Goal: Information Seeking & Learning: Learn about a topic

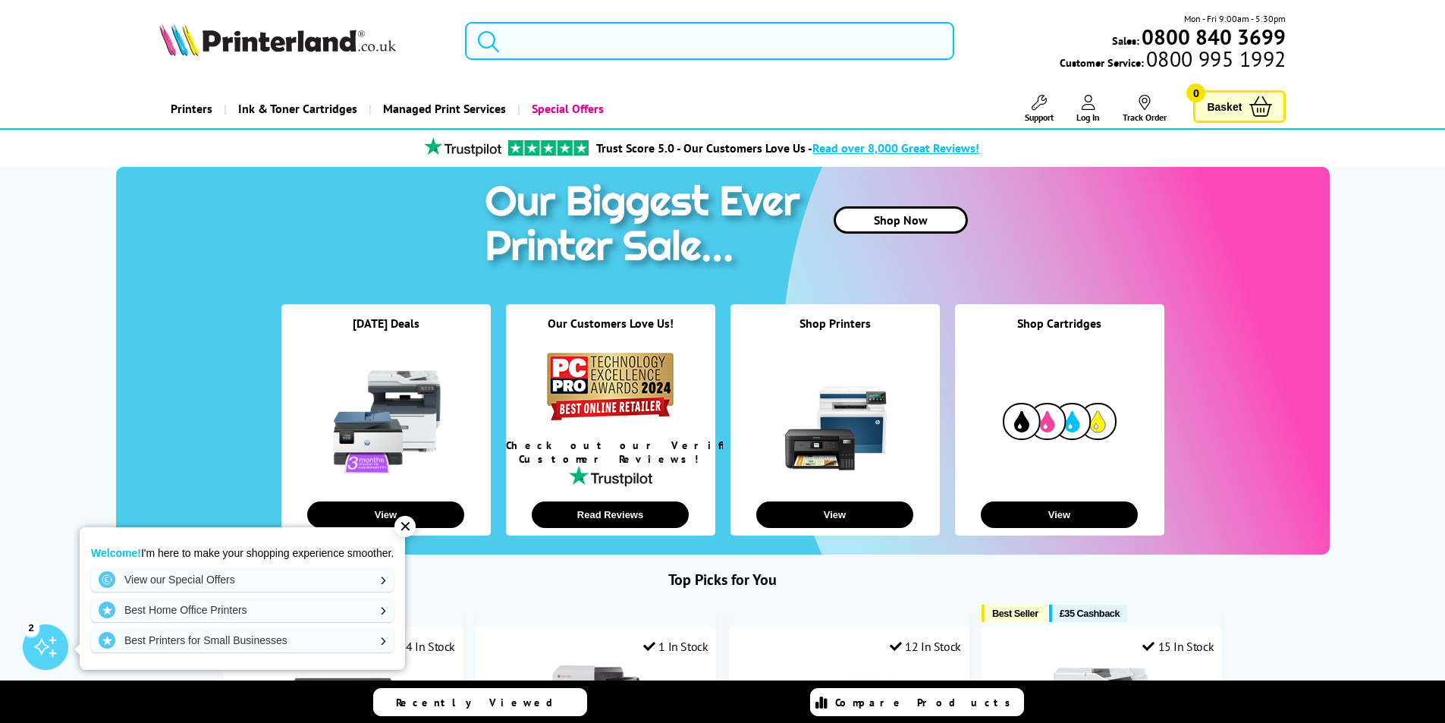
click at [617, 45] on input "search" at bounding box center [709, 41] width 489 height 38
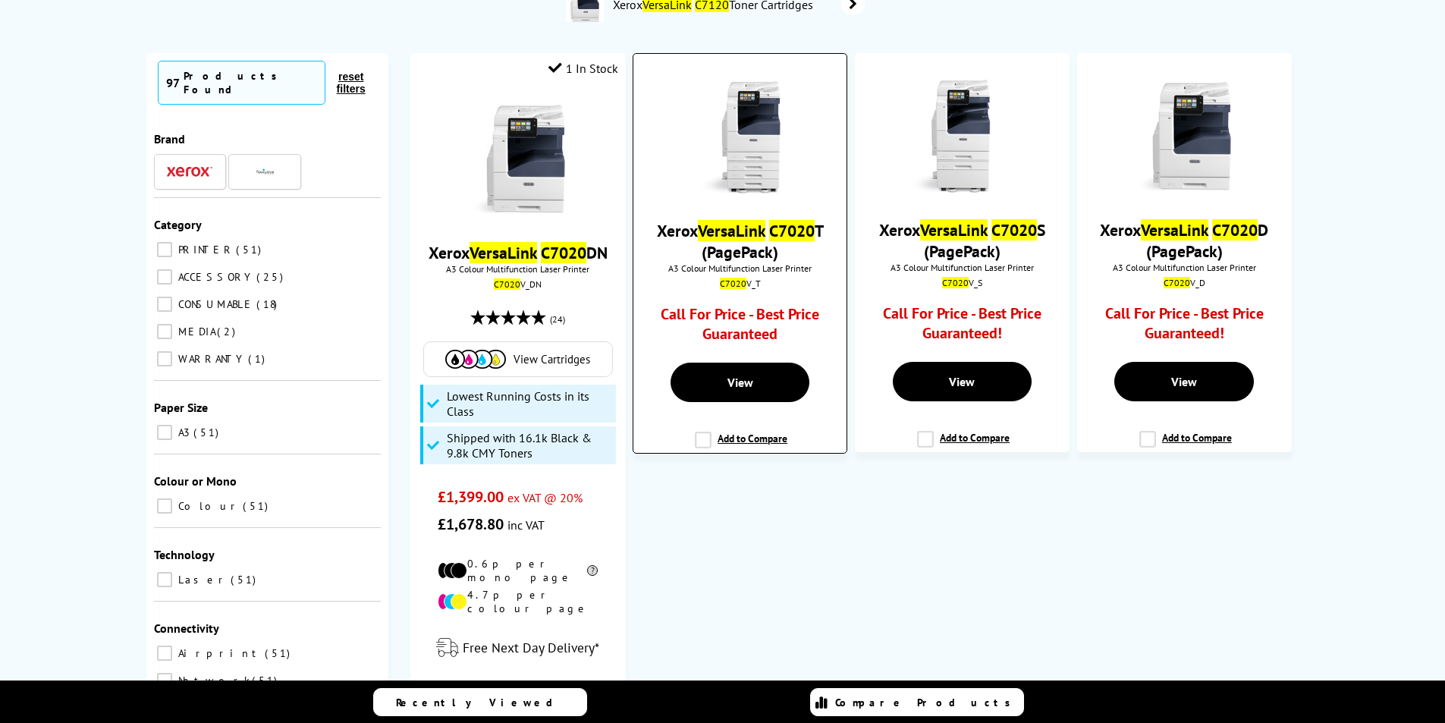
scroll to position [228, 0]
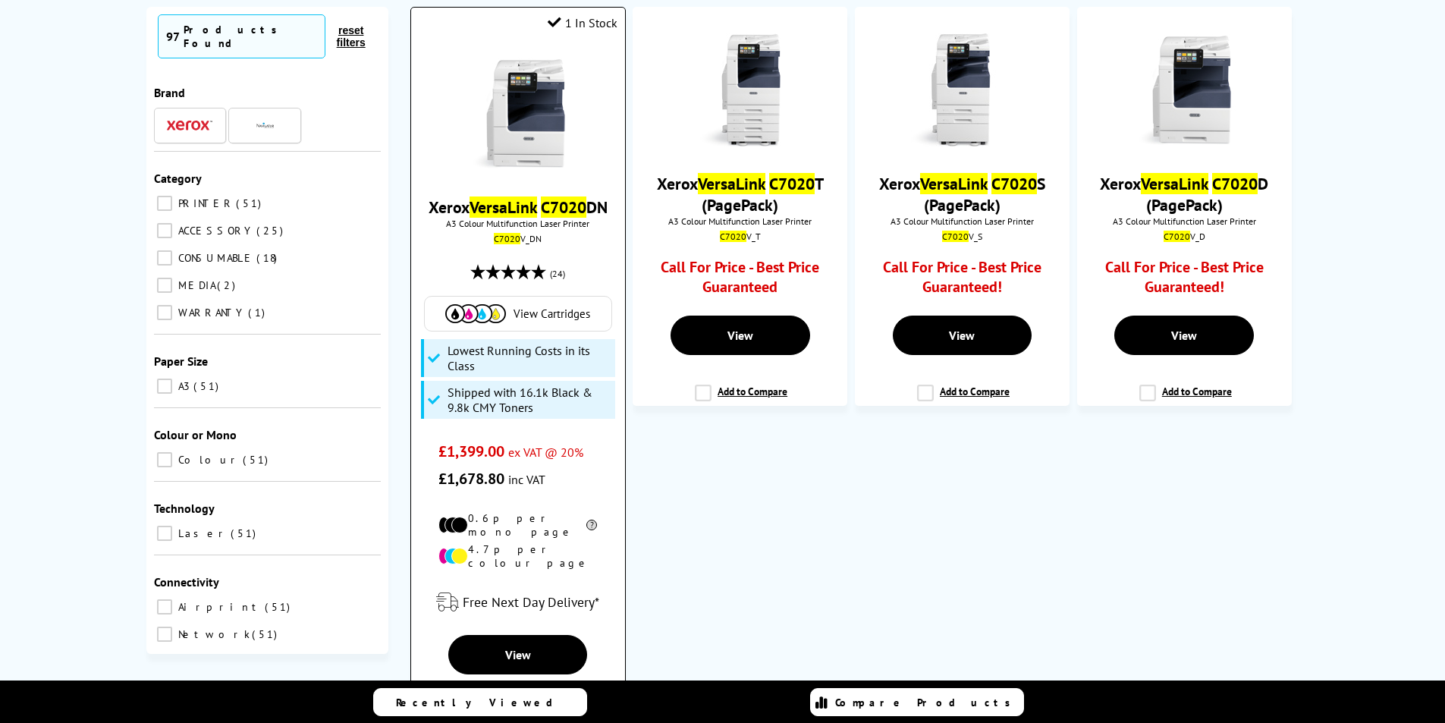
type input "versalink c7020"
click at [508, 124] on img at bounding box center [518, 114] width 114 height 114
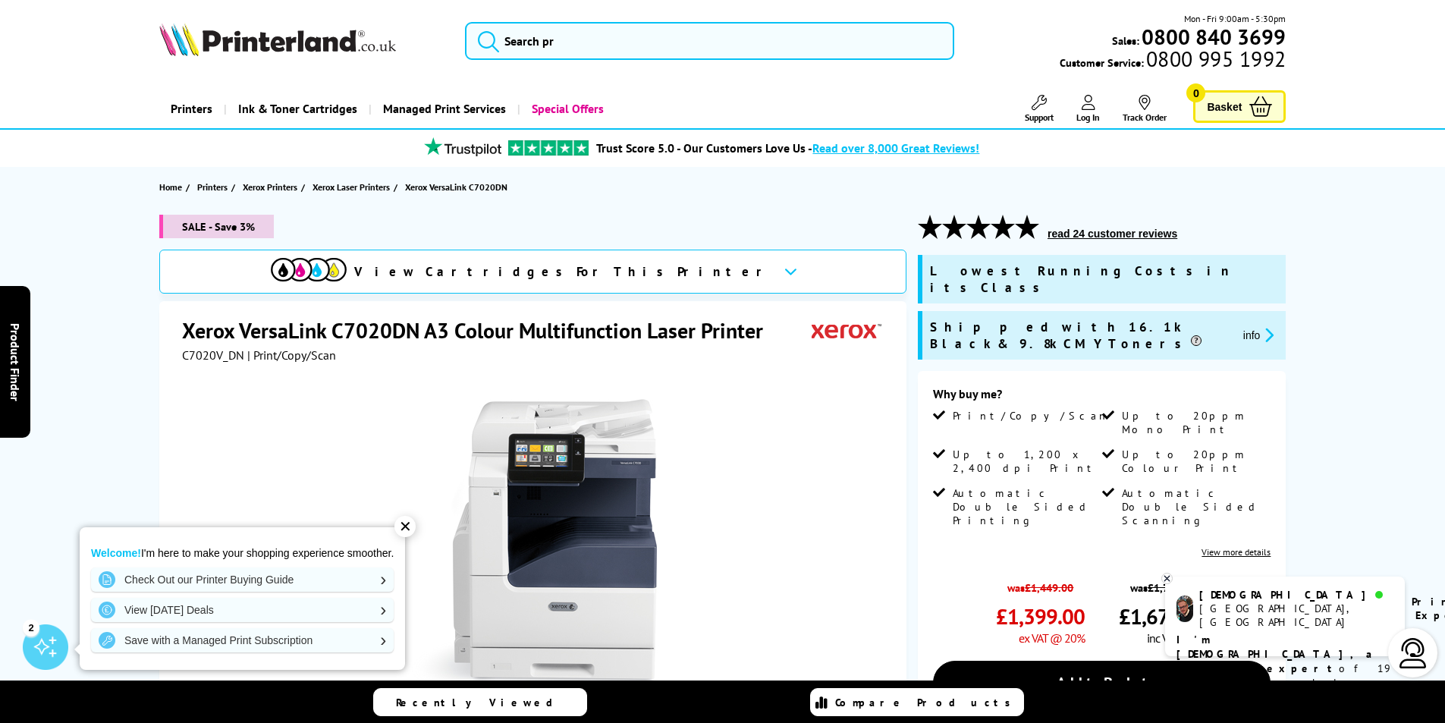
scroll to position [228, 0]
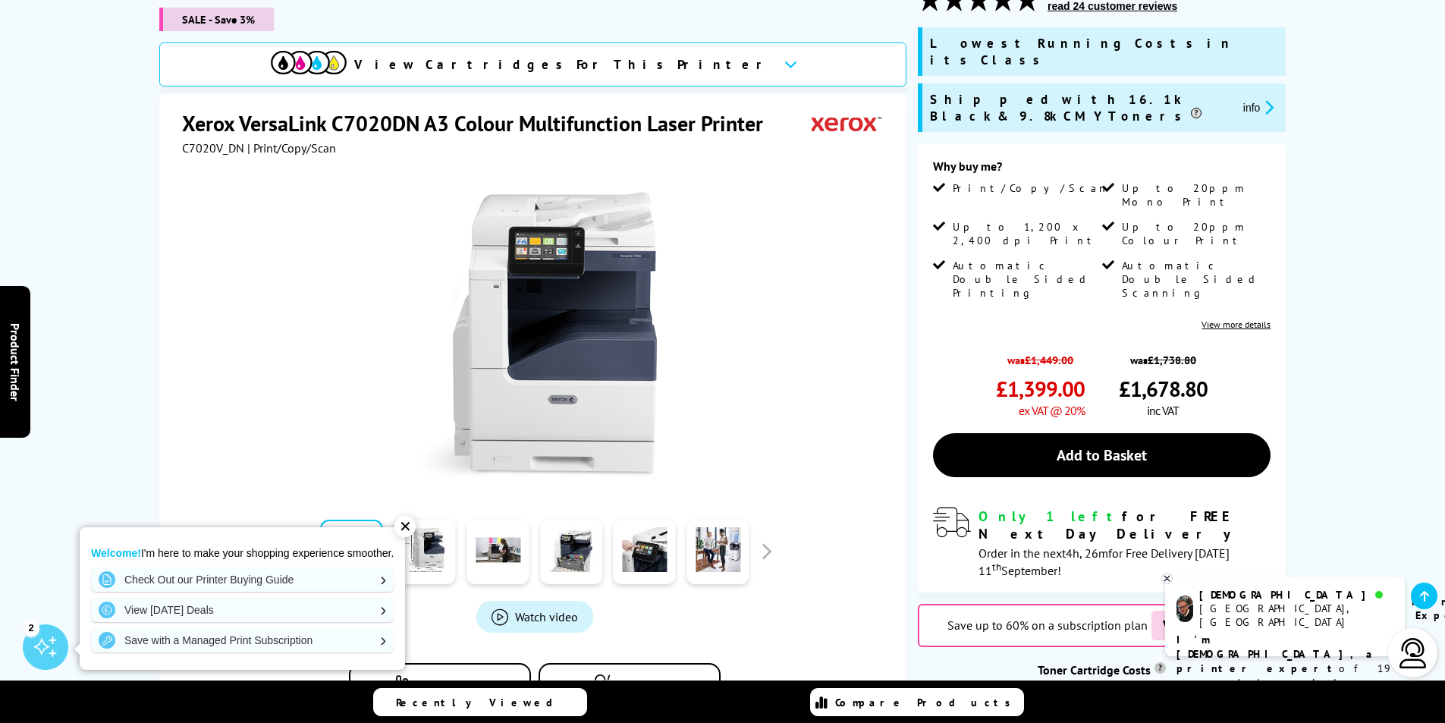
click at [412, 532] on div "✕" at bounding box center [404, 526] width 21 height 21
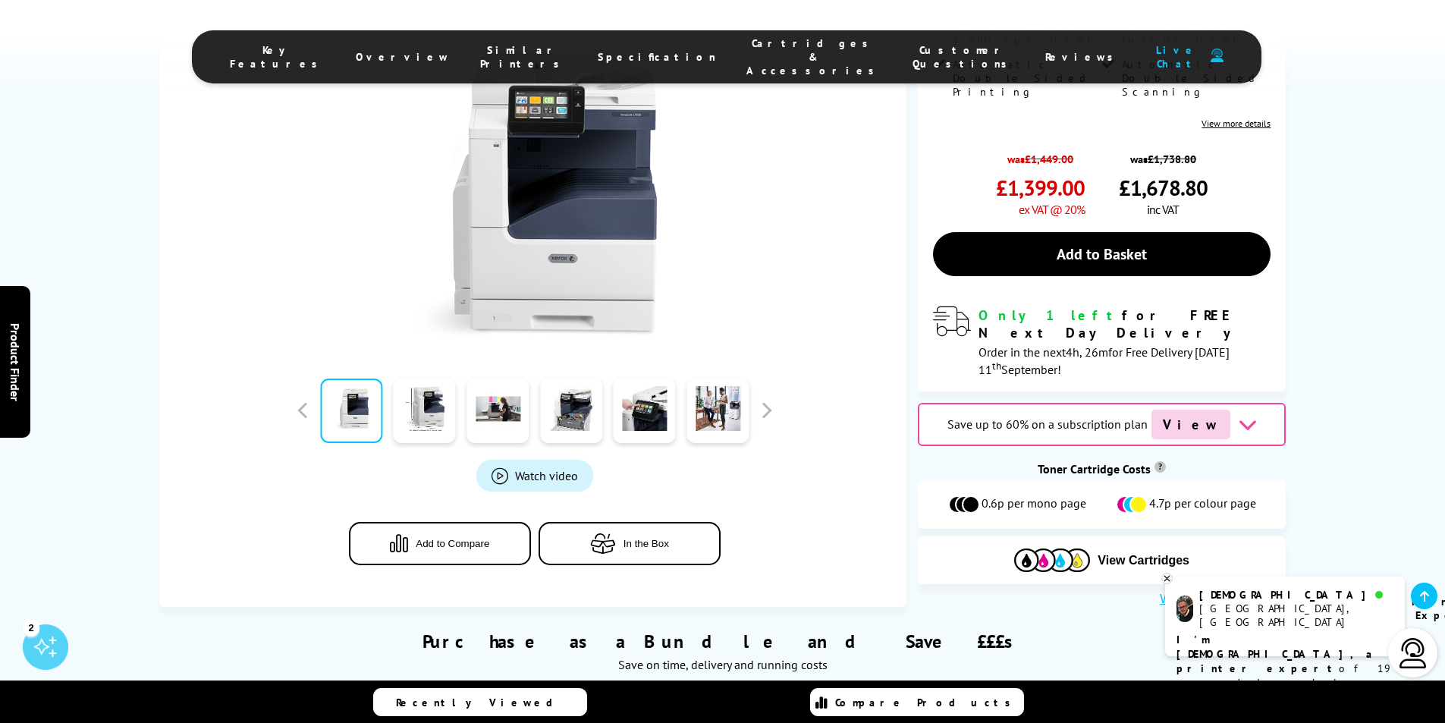
scroll to position [455, 0]
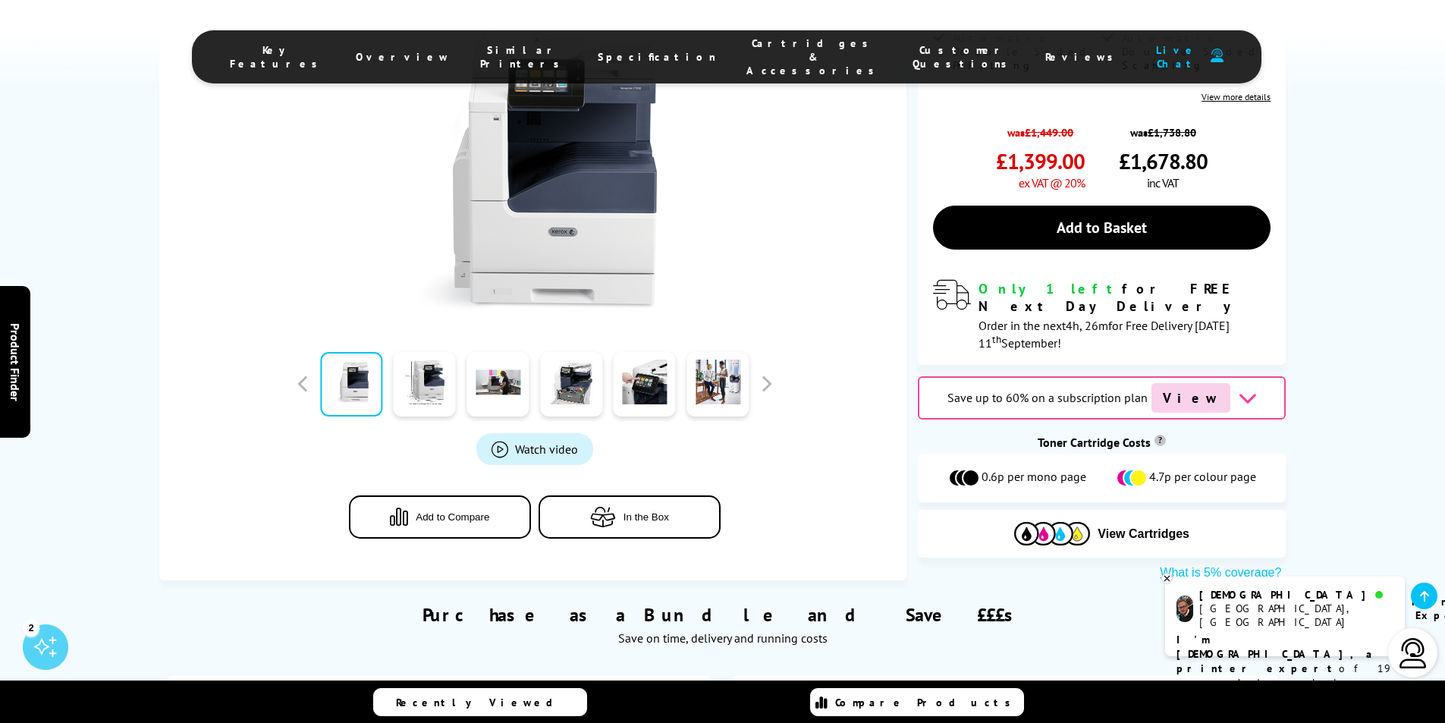
click at [764, 346] on div at bounding box center [534, 384] width 485 height 76
click at [771, 372] on button "button" at bounding box center [766, 383] width 23 height 23
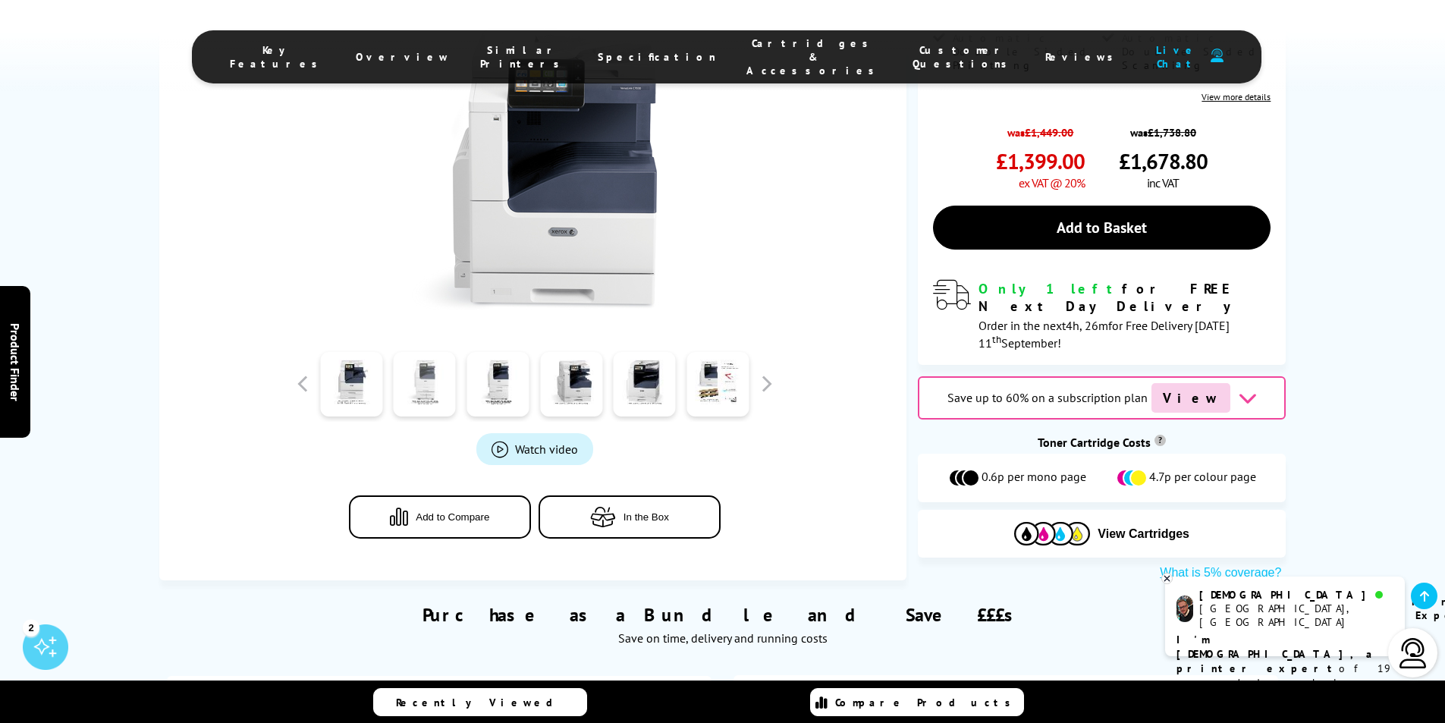
click at [419, 352] on link at bounding box center [425, 384] width 62 height 64
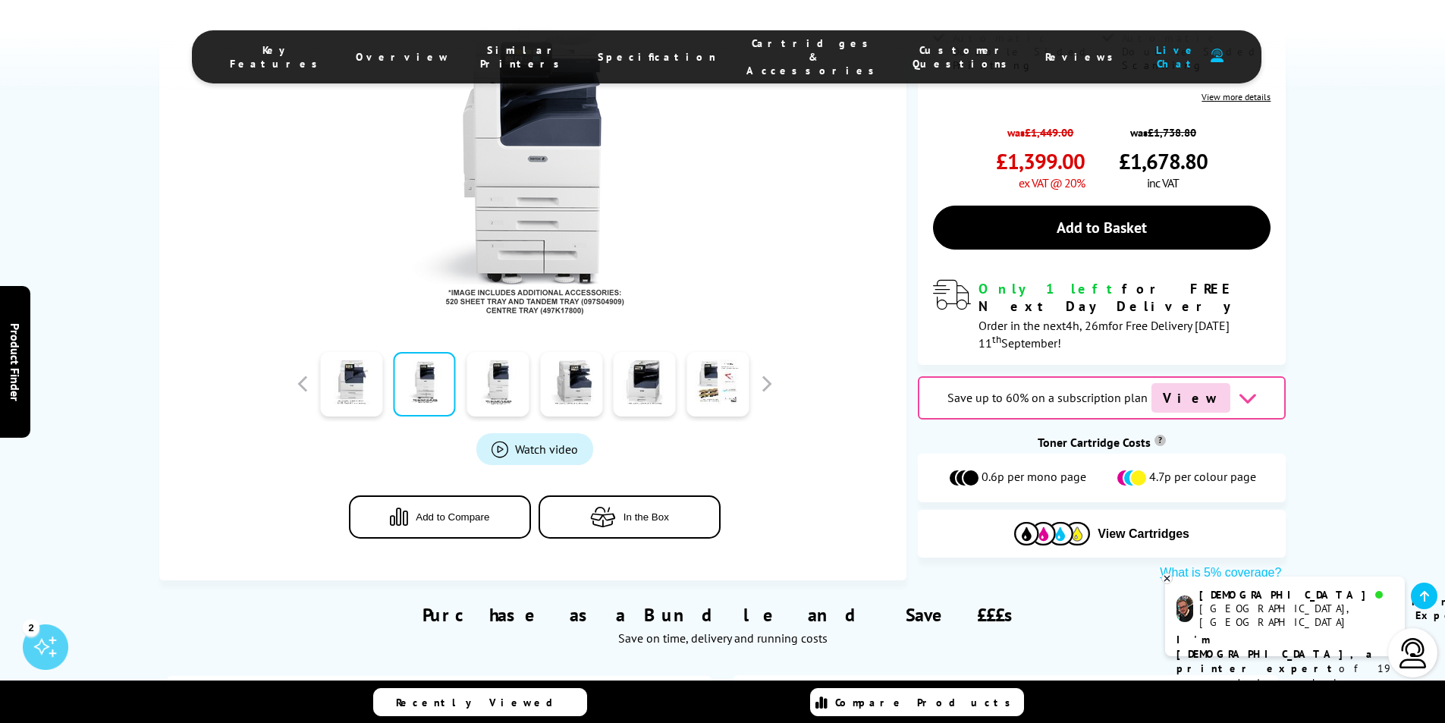
scroll to position [228, 0]
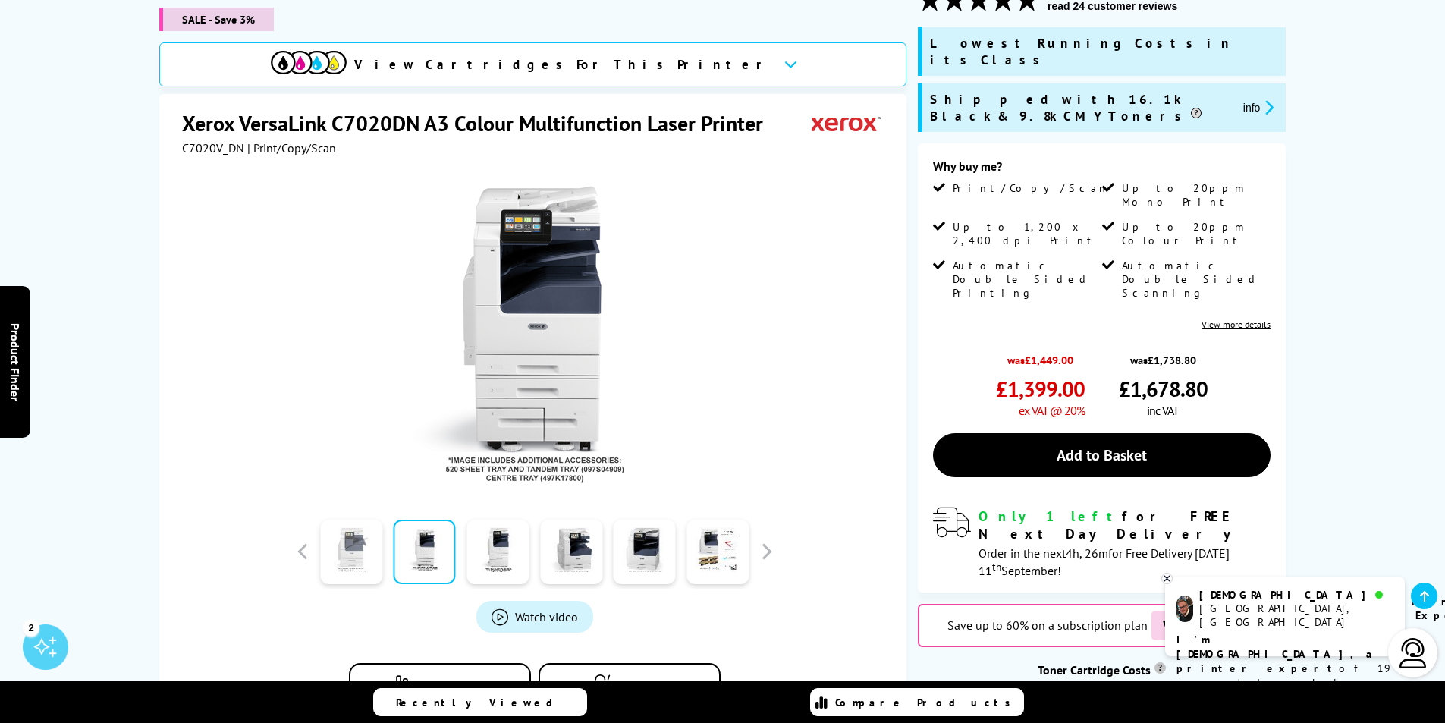
click at [356, 521] on link at bounding box center [351, 552] width 62 height 64
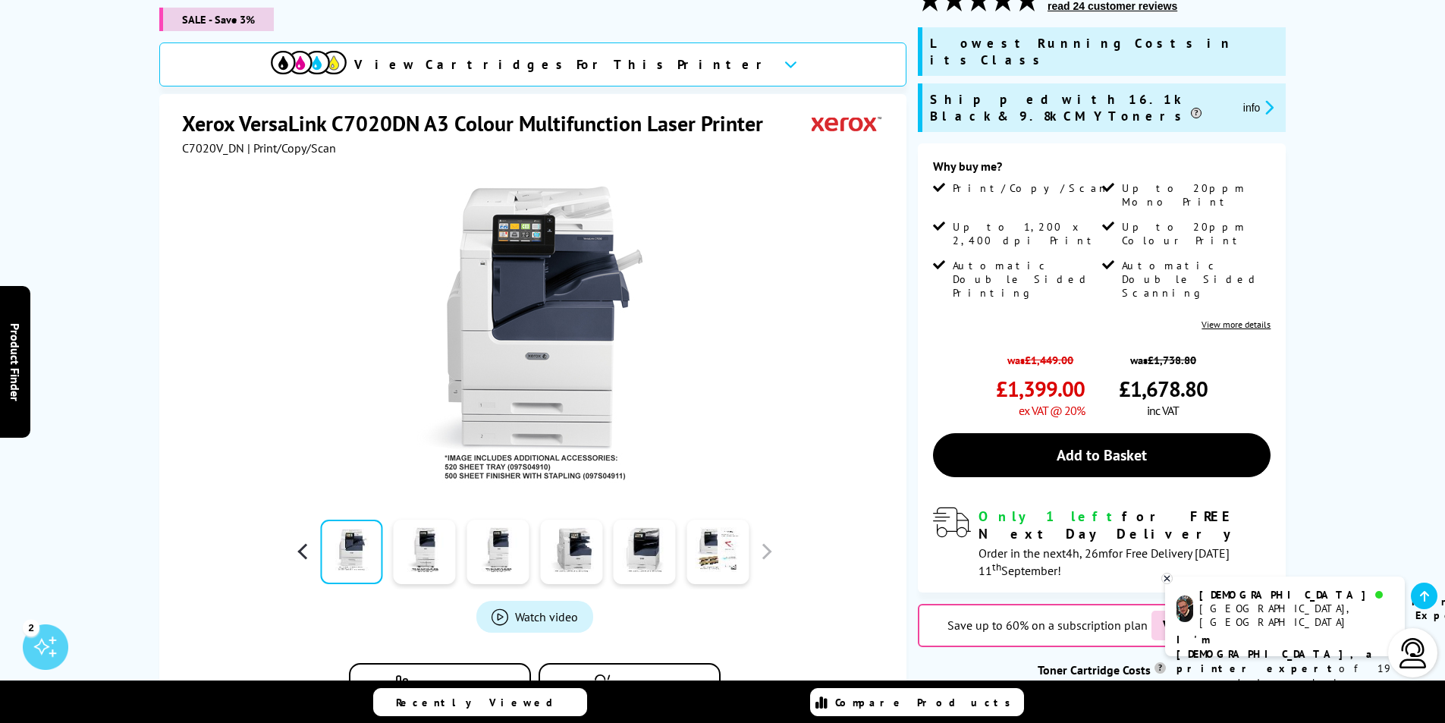
click at [301, 540] on button "button" at bounding box center [303, 551] width 23 height 23
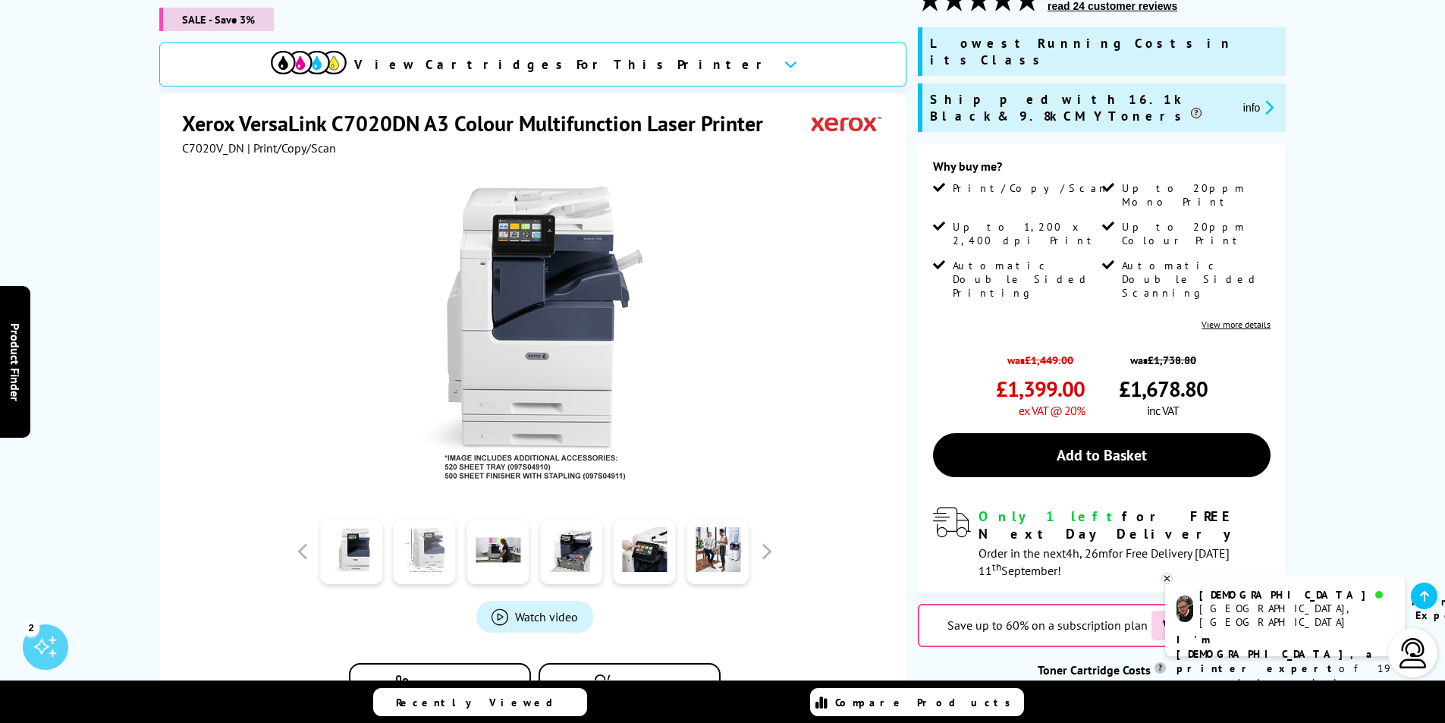
click at [419, 529] on link at bounding box center [425, 552] width 62 height 64
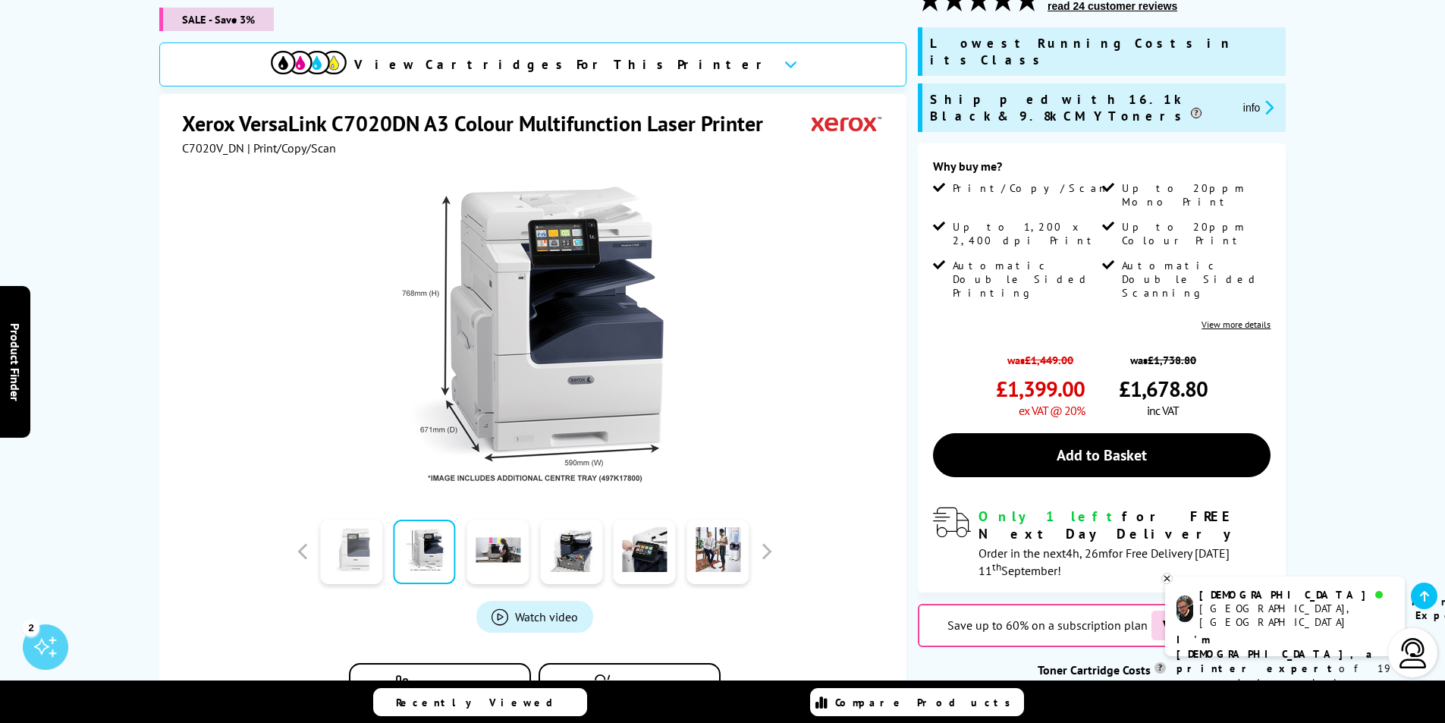
click at [356, 532] on link at bounding box center [351, 552] width 62 height 64
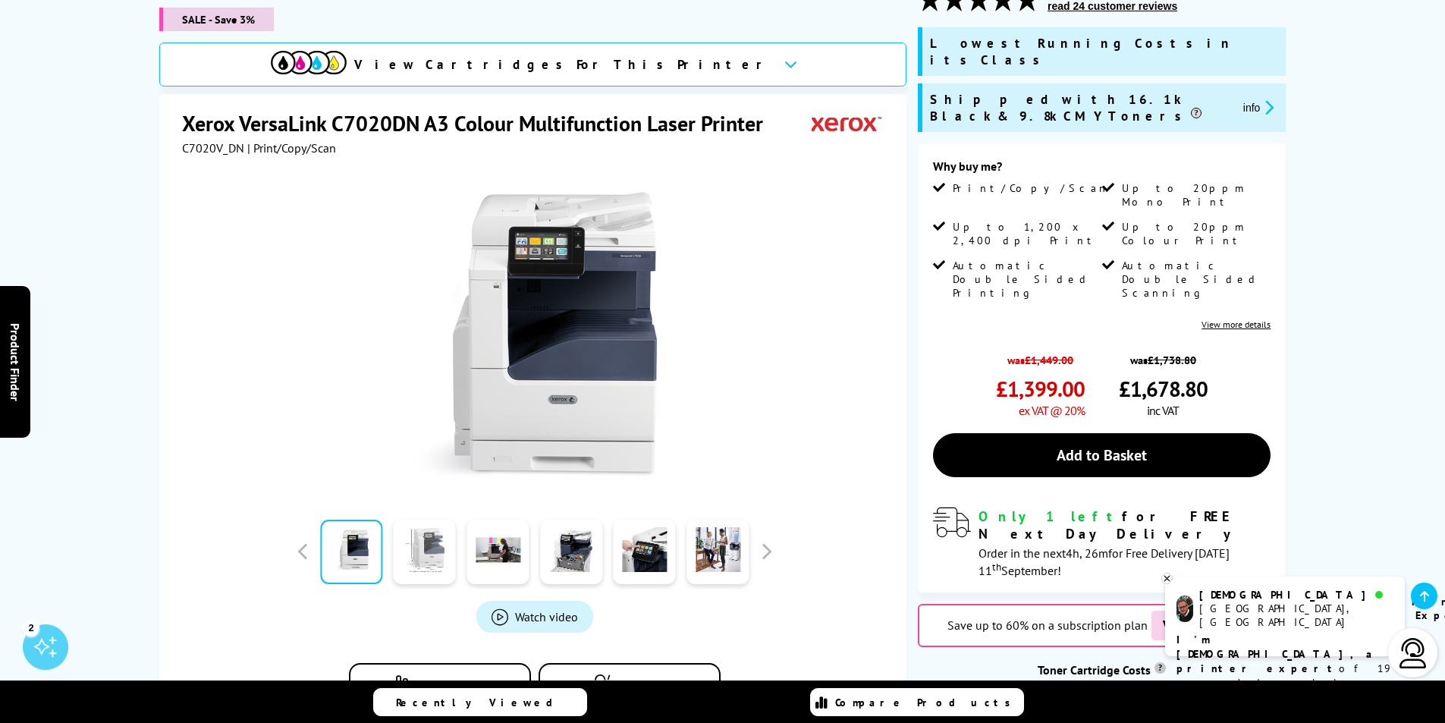
click at [413, 535] on link at bounding box center [425, 552] width 62 height 64
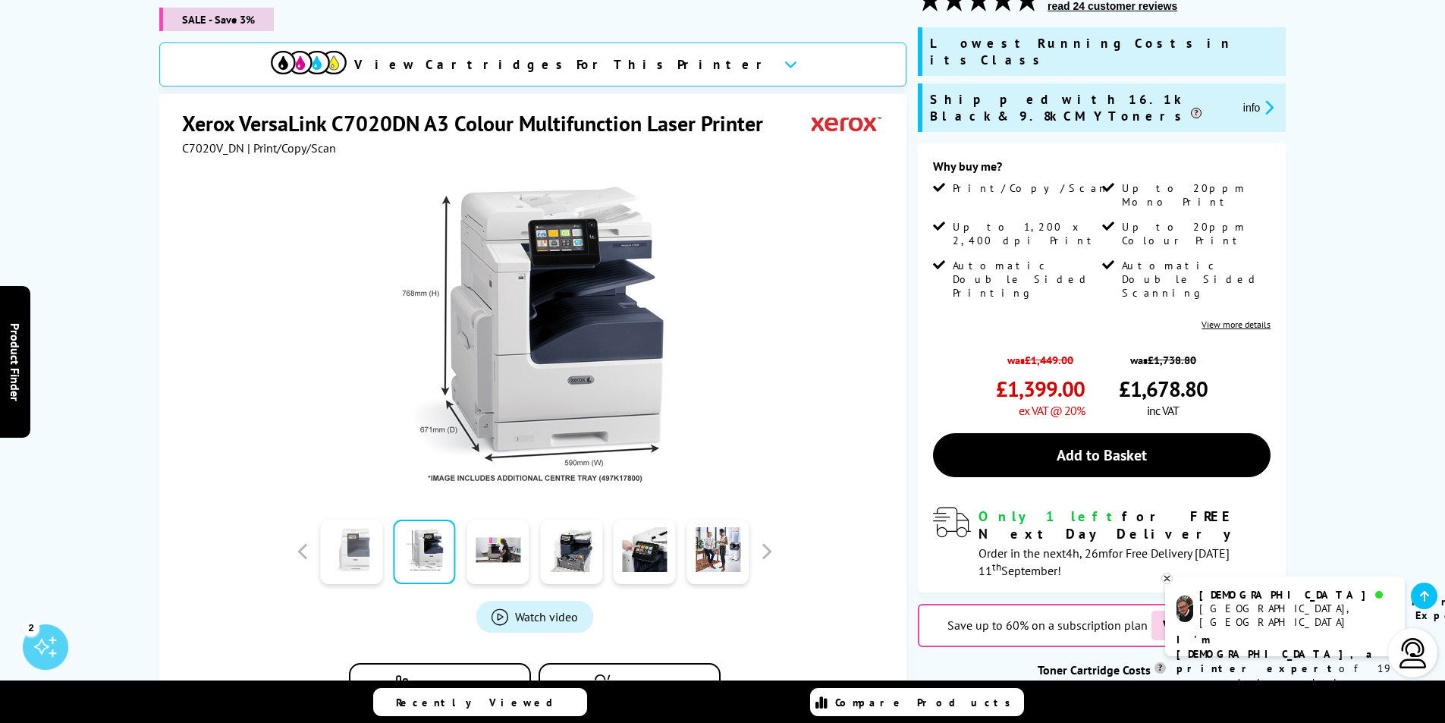
click at [353, 535] on link at bounding box center [351, 552] width 62 height 64
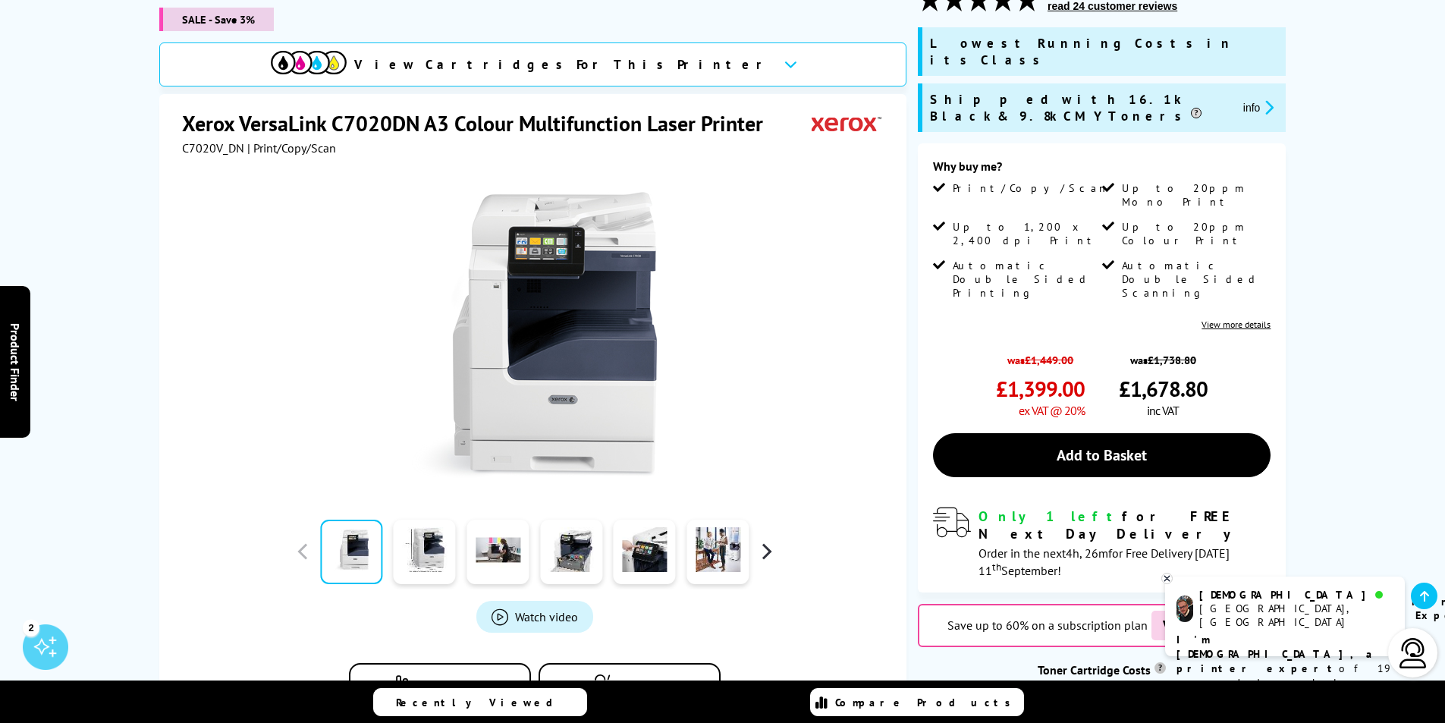
click at [770, 540] on button "button" at bounding box center [766, 551] width 23 height 23
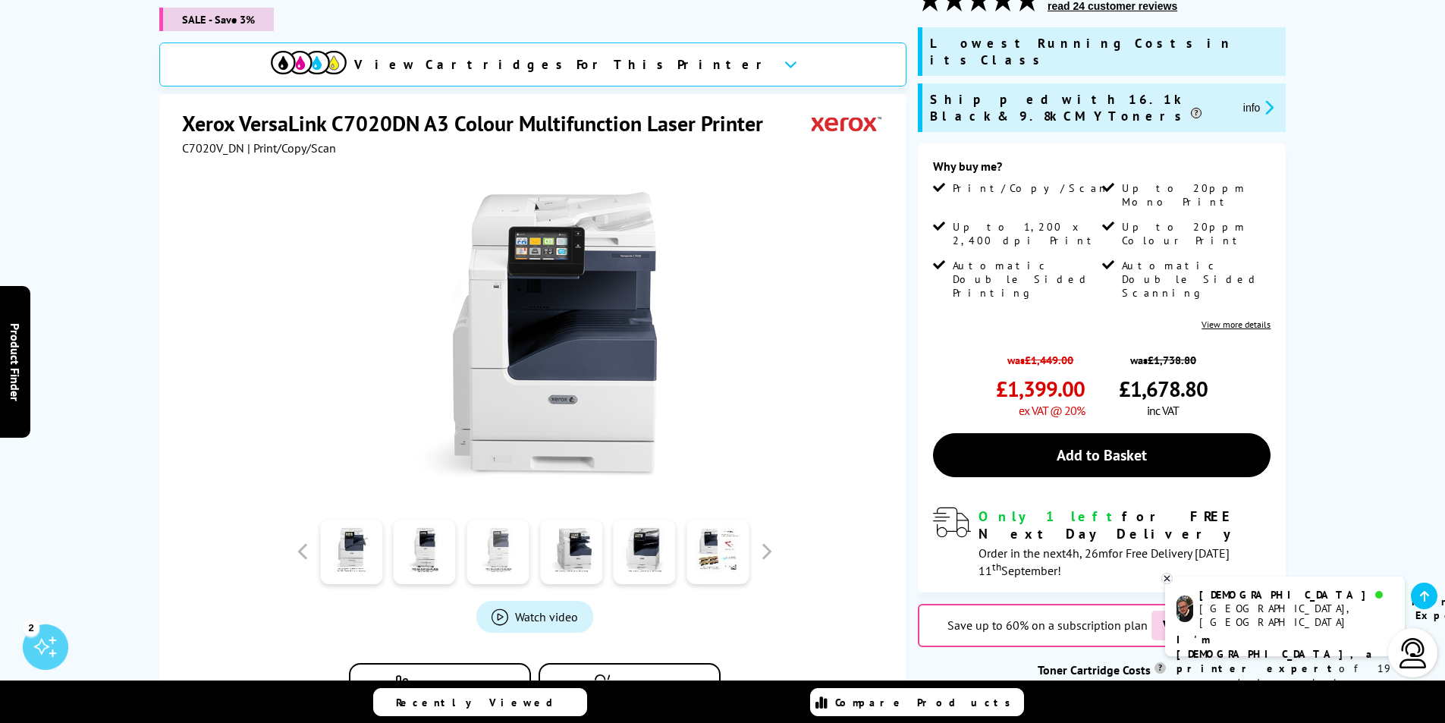
click at [498, 535] on link at bounding box center [497, 552] width 62 height 64
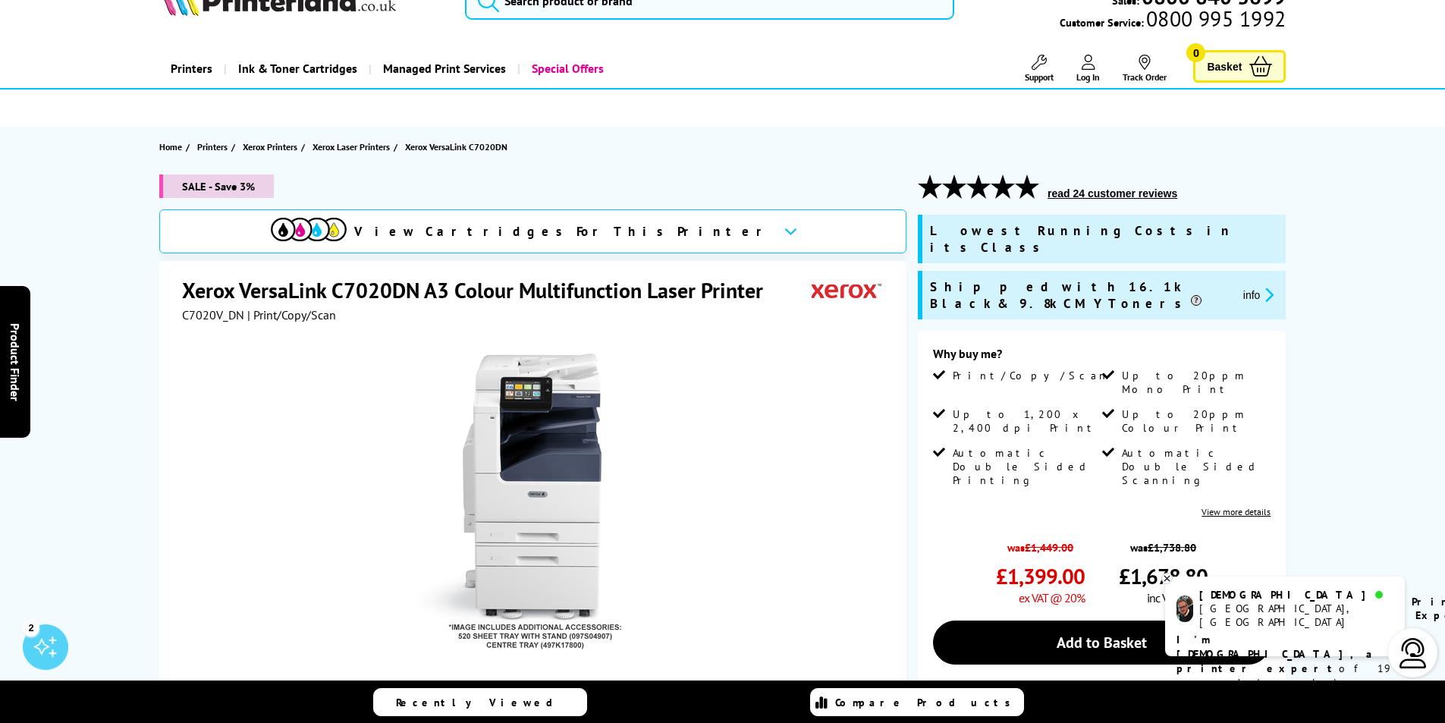
scroll to position [76, 0]
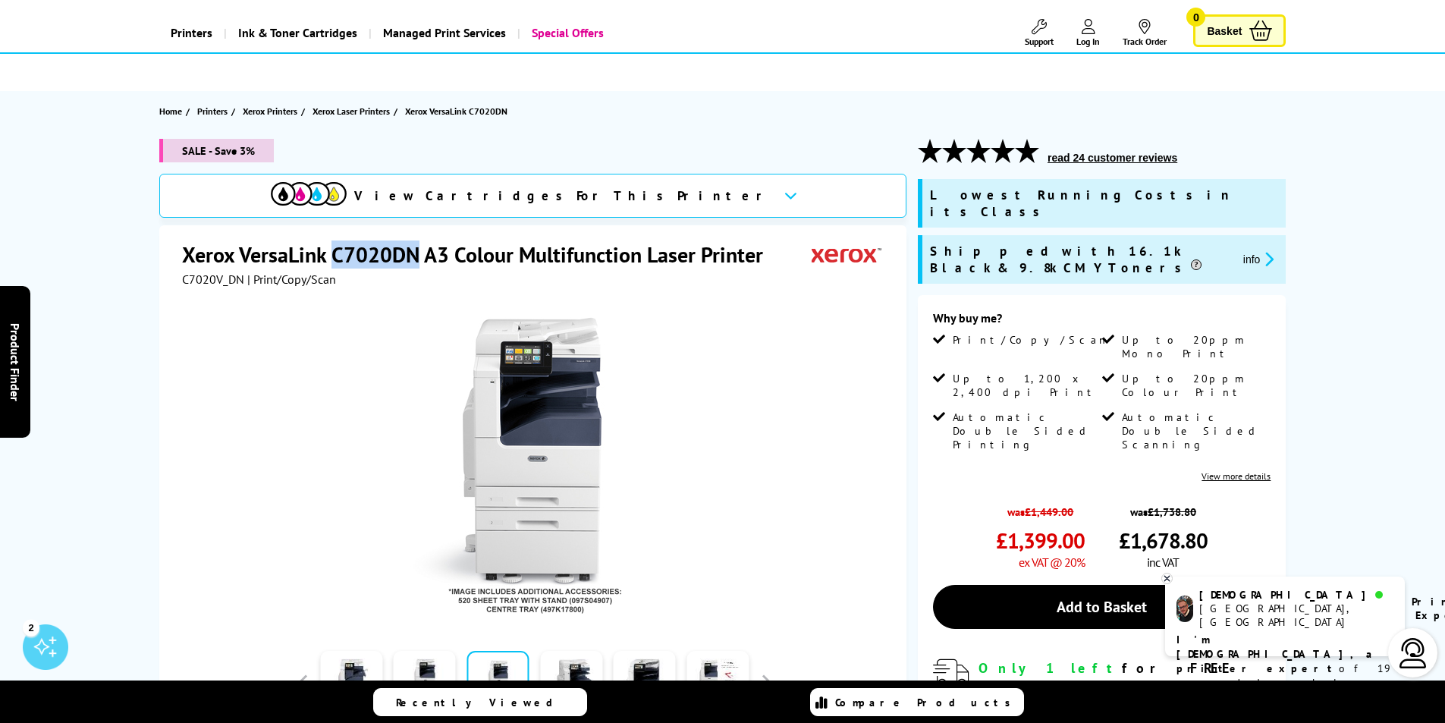
drag, startPoint x: 419, startPoint y: 256, endPoint x: 331, endPoint y: 253, distance: 87.3
click at [331, 253] on h1 "Xerox VersaLink C7020DN A3 Colour Multifunction Laser Printer" at bounding box center [480, 254] width 596 height 28
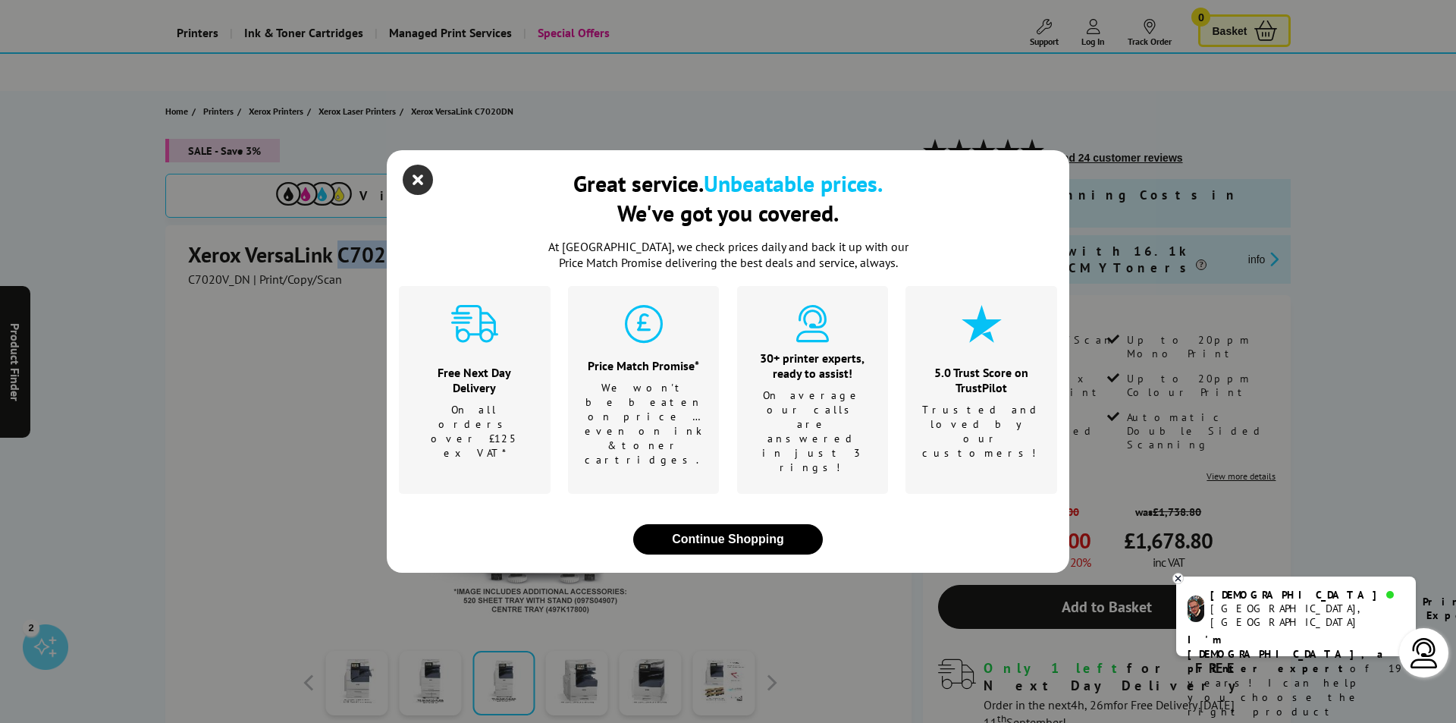
click at [426, 195] on icon "close modal" at bounding box center [418, 180] width 30 height 30
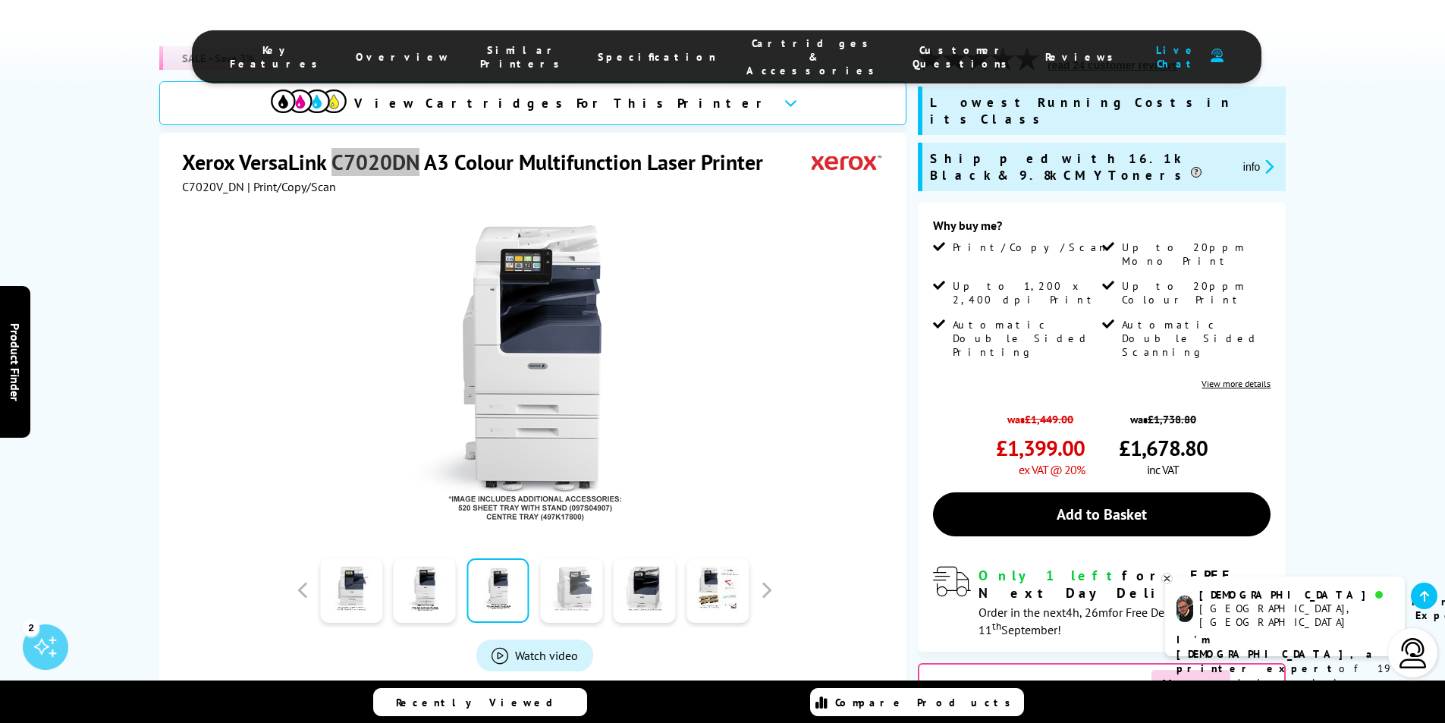
scroll to position [303, 0]
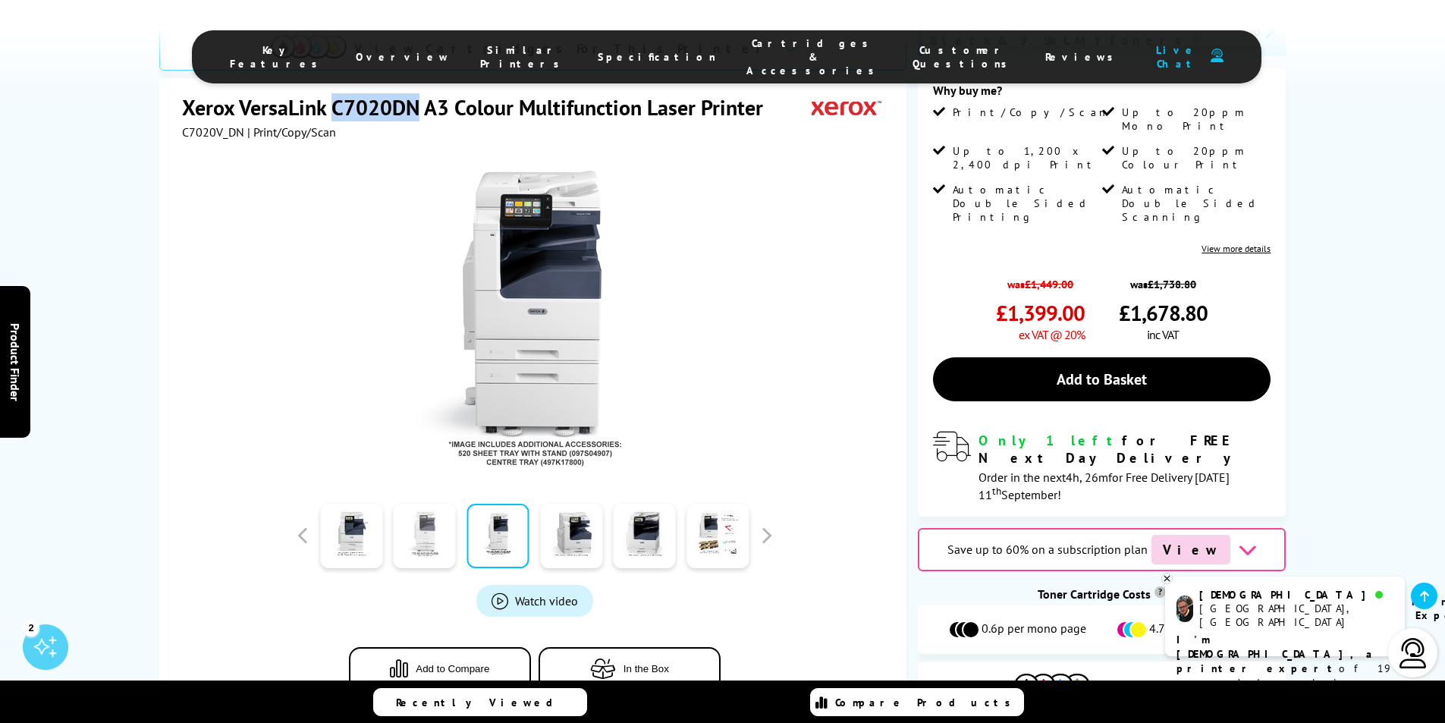
click at [440, 504] on link at bounding box center [425, 536] width 62 height 64
click at [358, 504] on link at bounding box center [351, 536] width 62 height 64
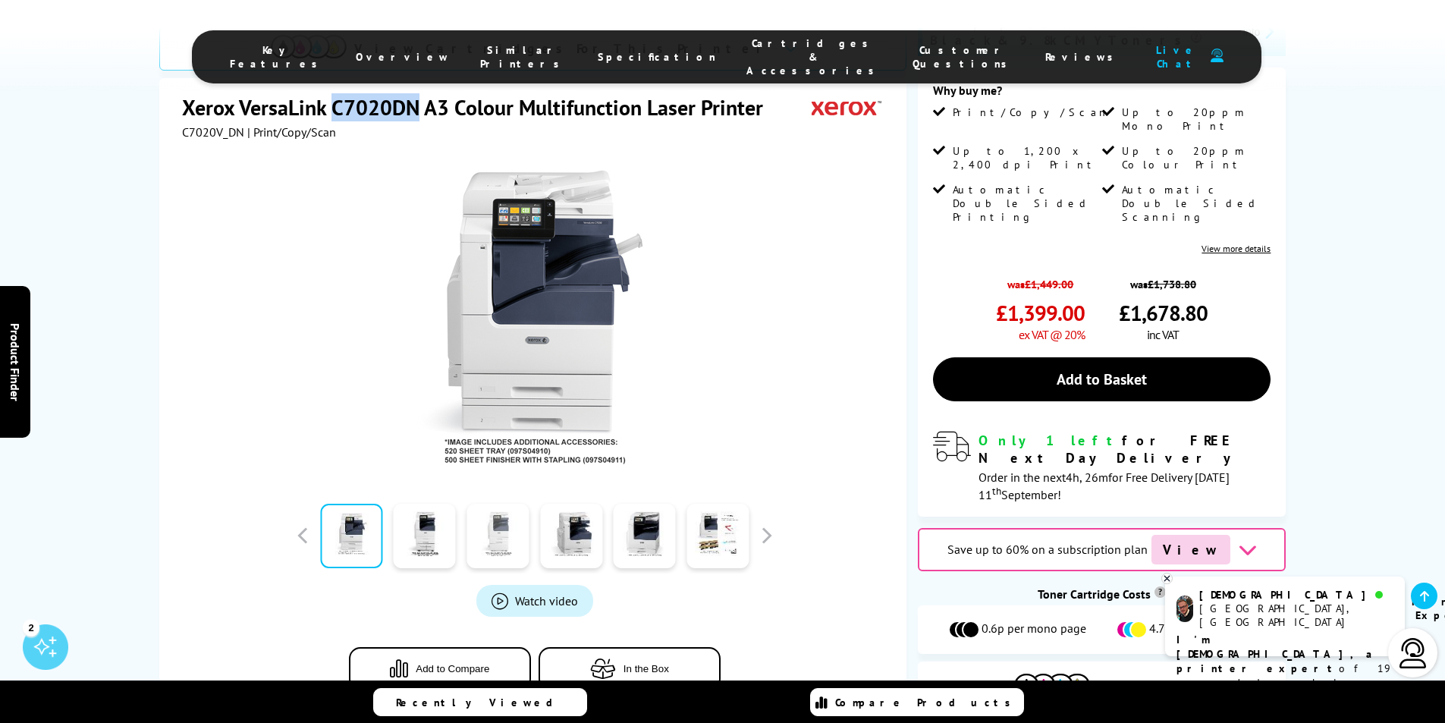
click at [491, 504] on link at bounding box center [497, 536] width 62 height 64
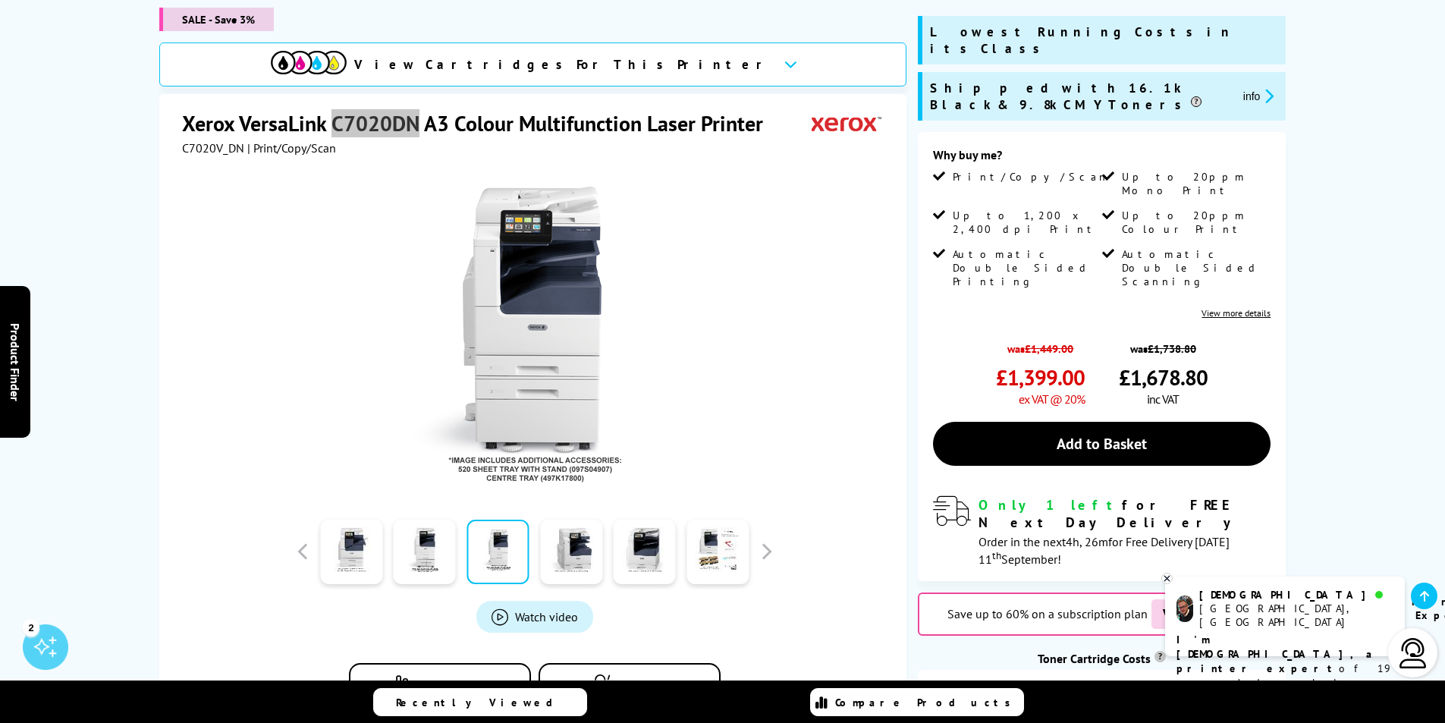
scroll to position [379, 0]
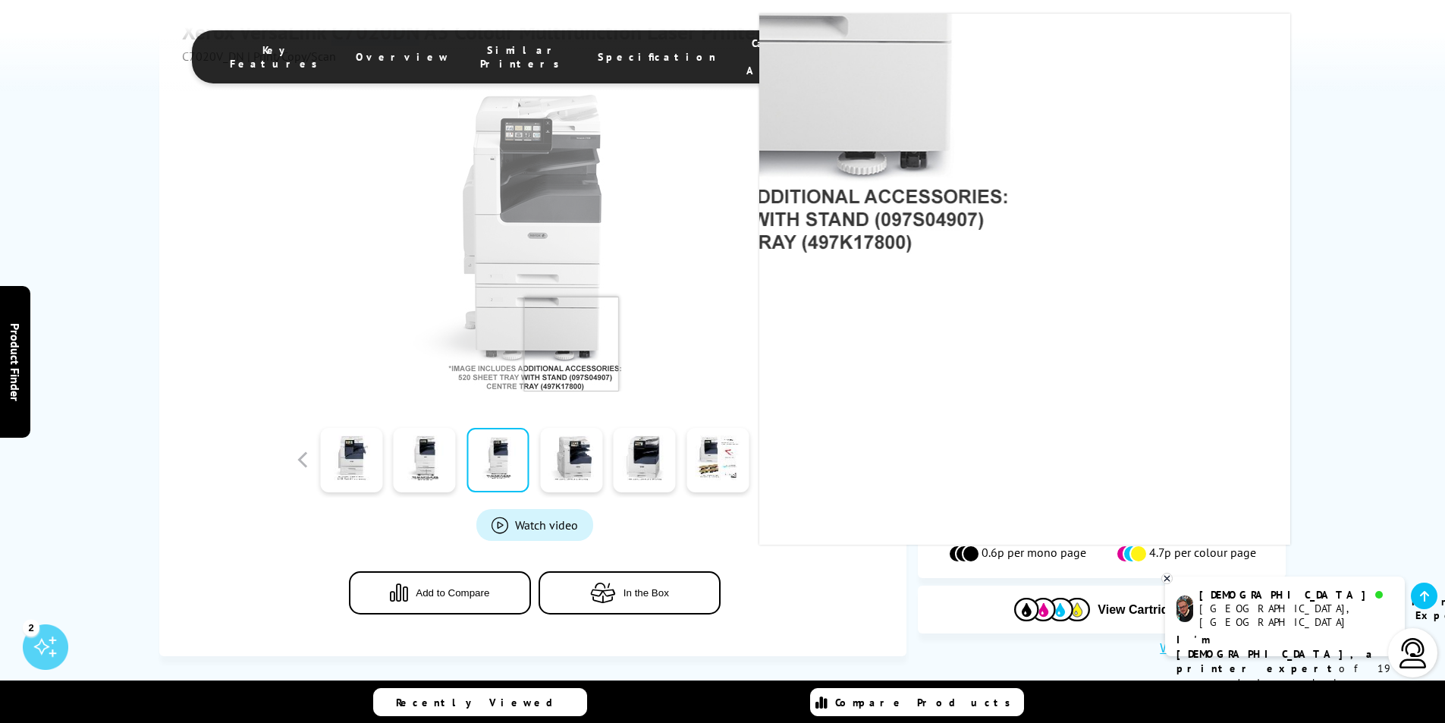
click at [571, 301] on img at bounding box center [534, 242] width 297 height 297
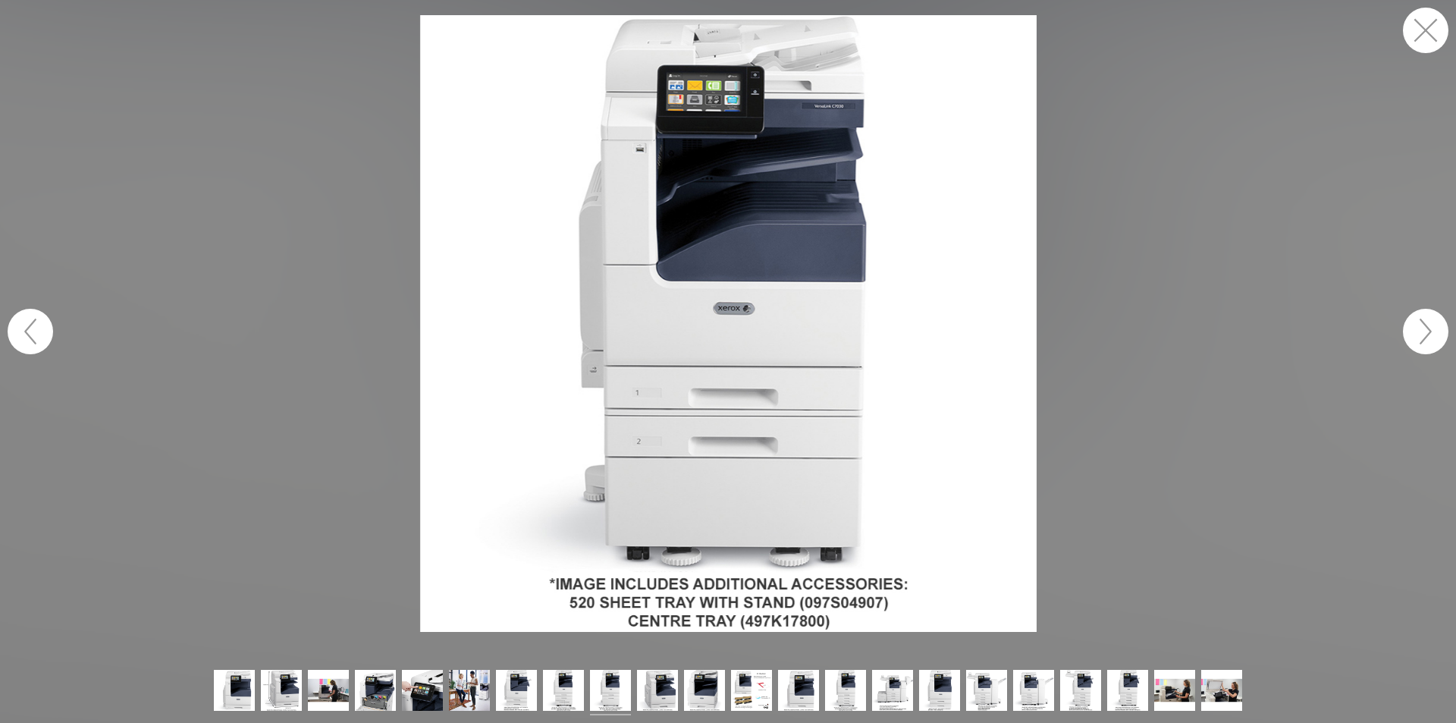
click at [1434, 37] on button "button" at bounding box center [1426, 31] width 46 height 46
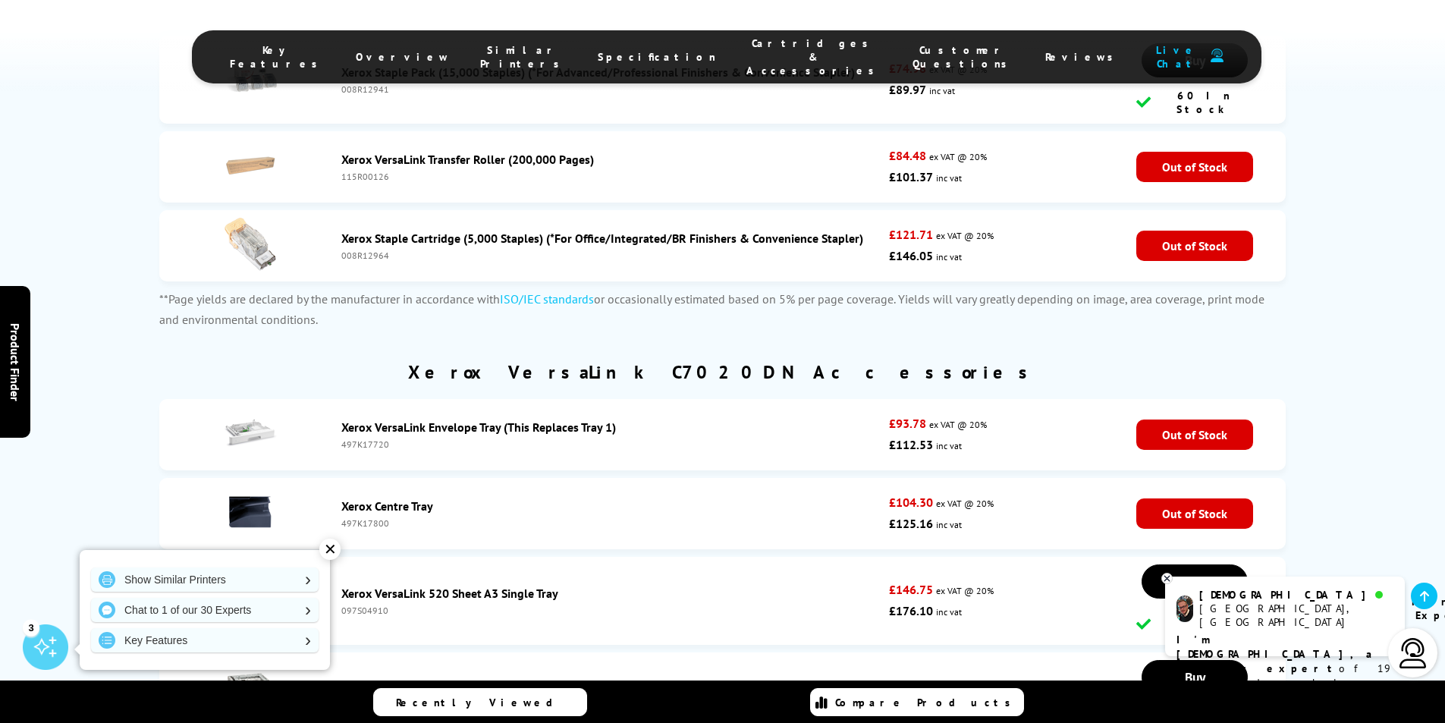
scroll to position [7357, 0]
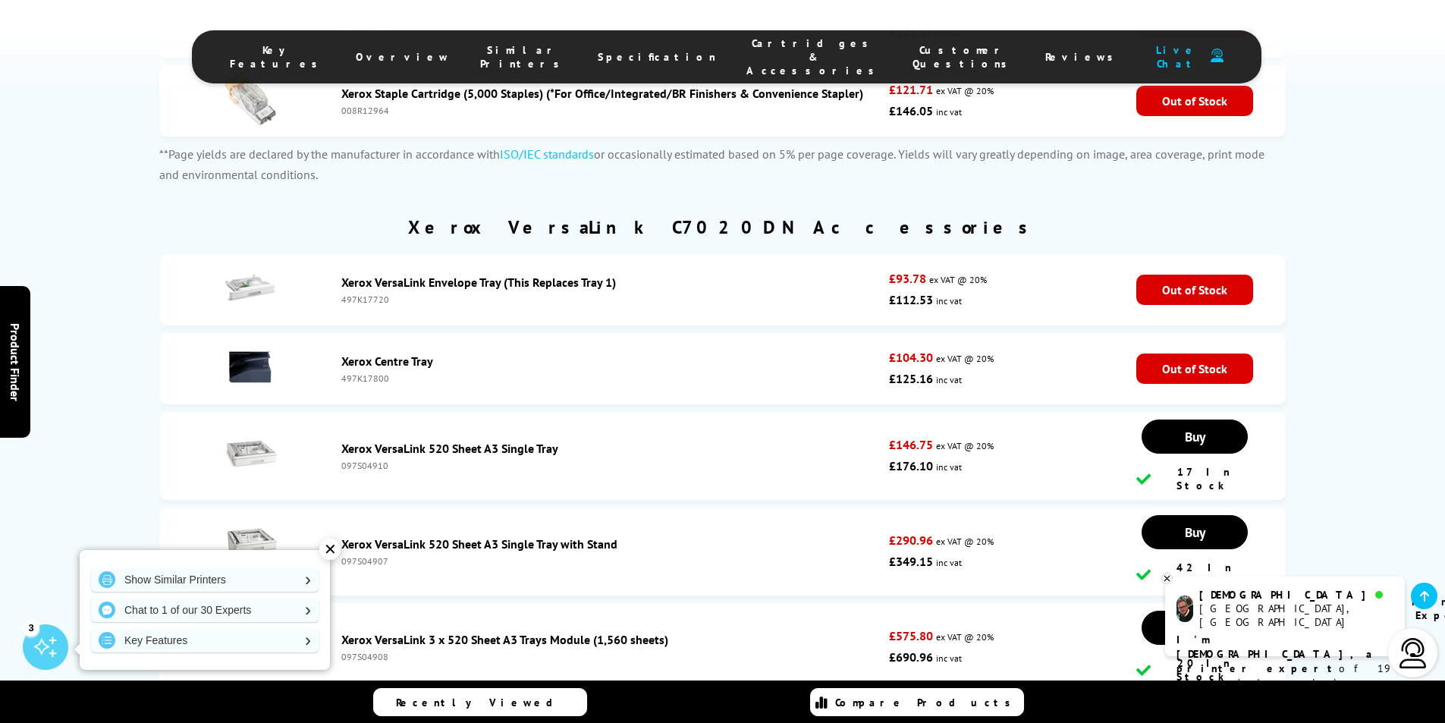
click at [567, 536] on link "Xerox VersaLink 520 Sheet A3 Single Tray with Stand" at bounding box center [479, 543] width 276 height 15
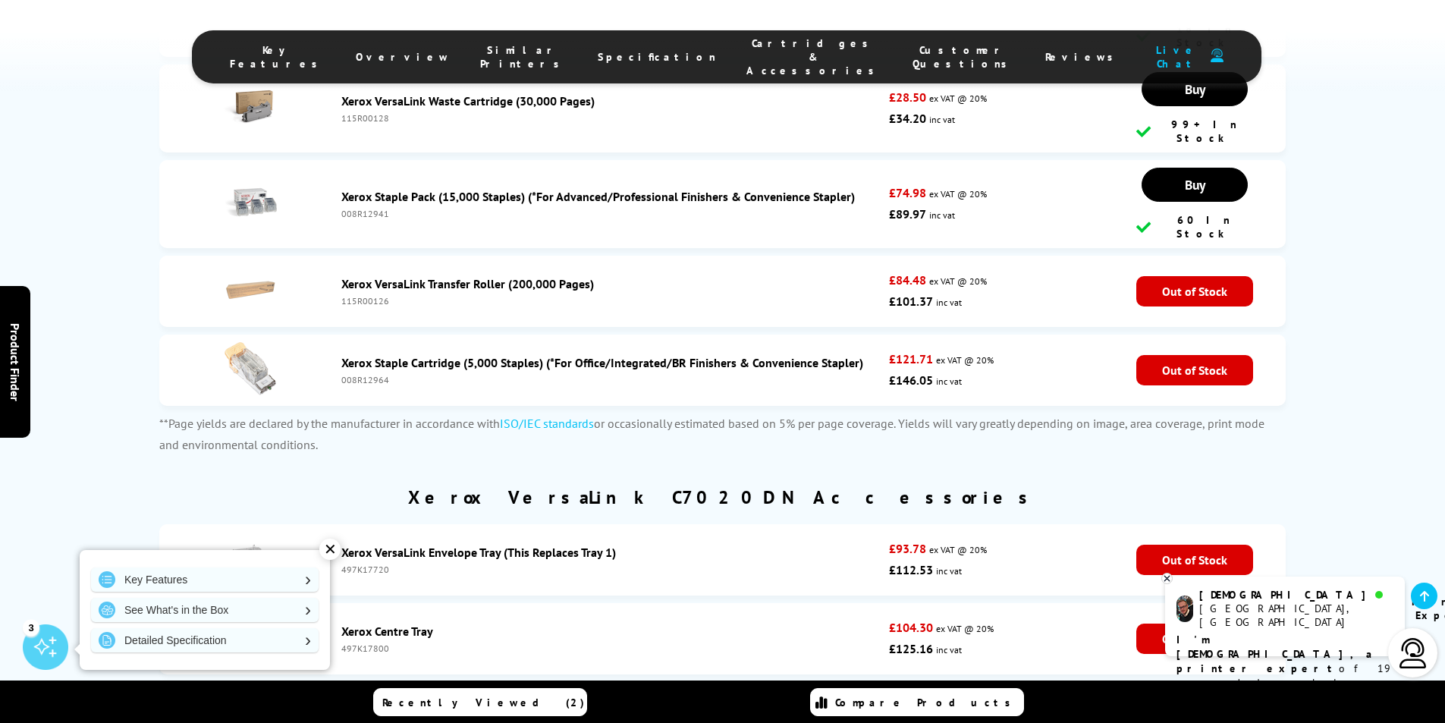
scroll to position [7340, 0]
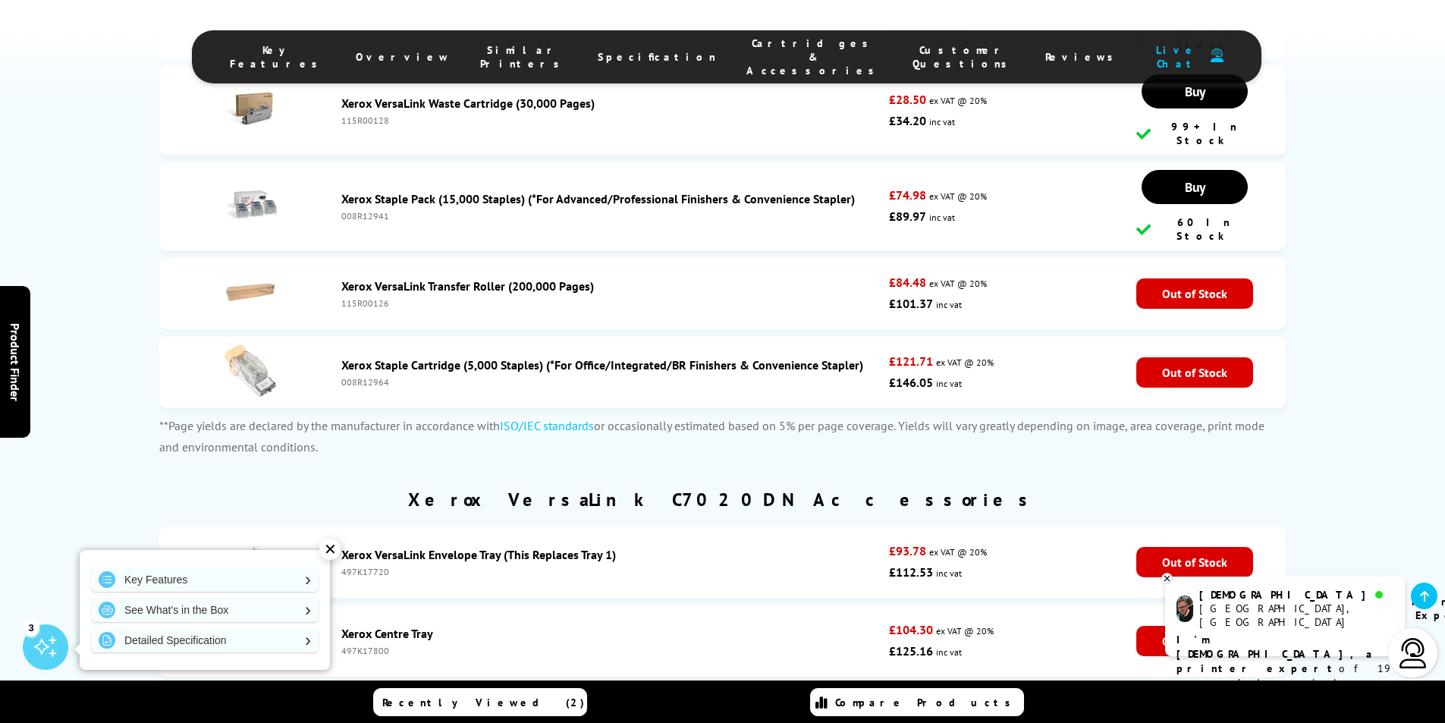
click at [260, 613] on img at bounding box center [250, 639] width 53 height 53
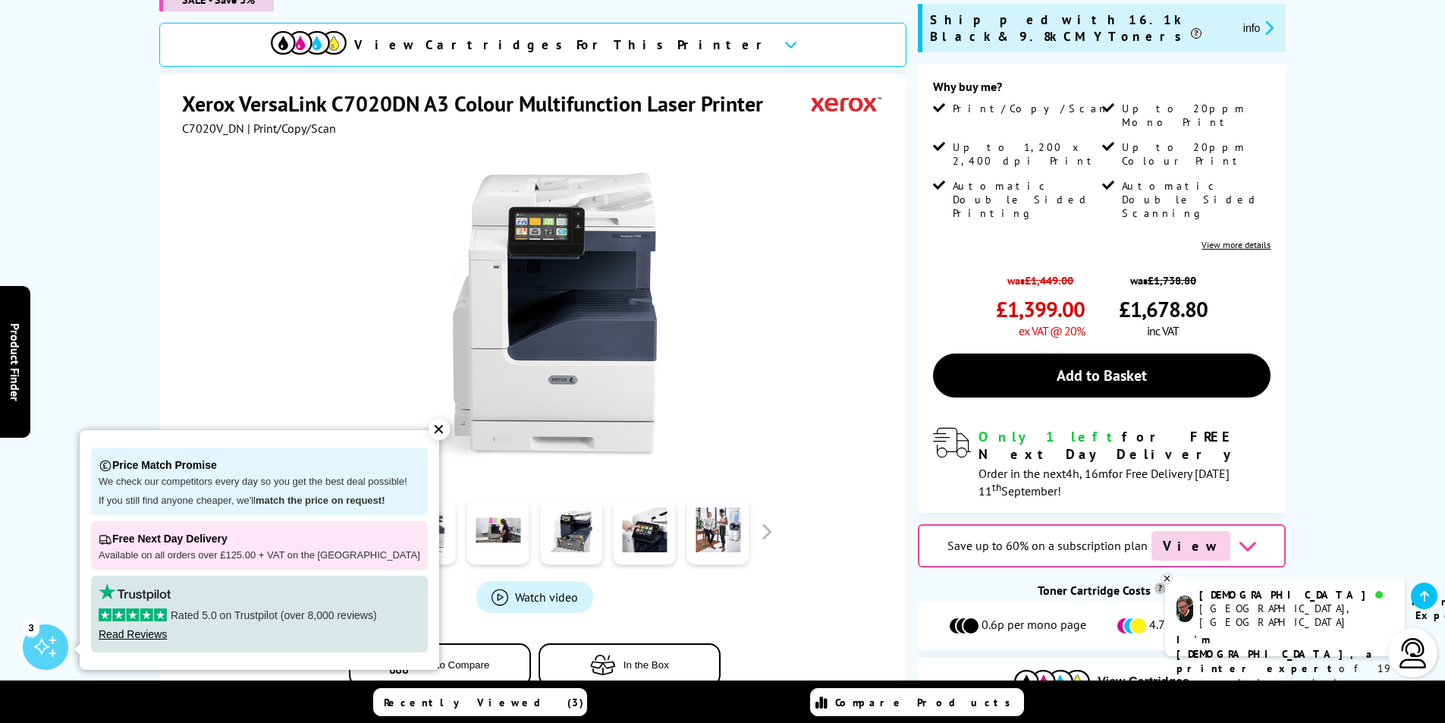
scroll to position [383, 0]
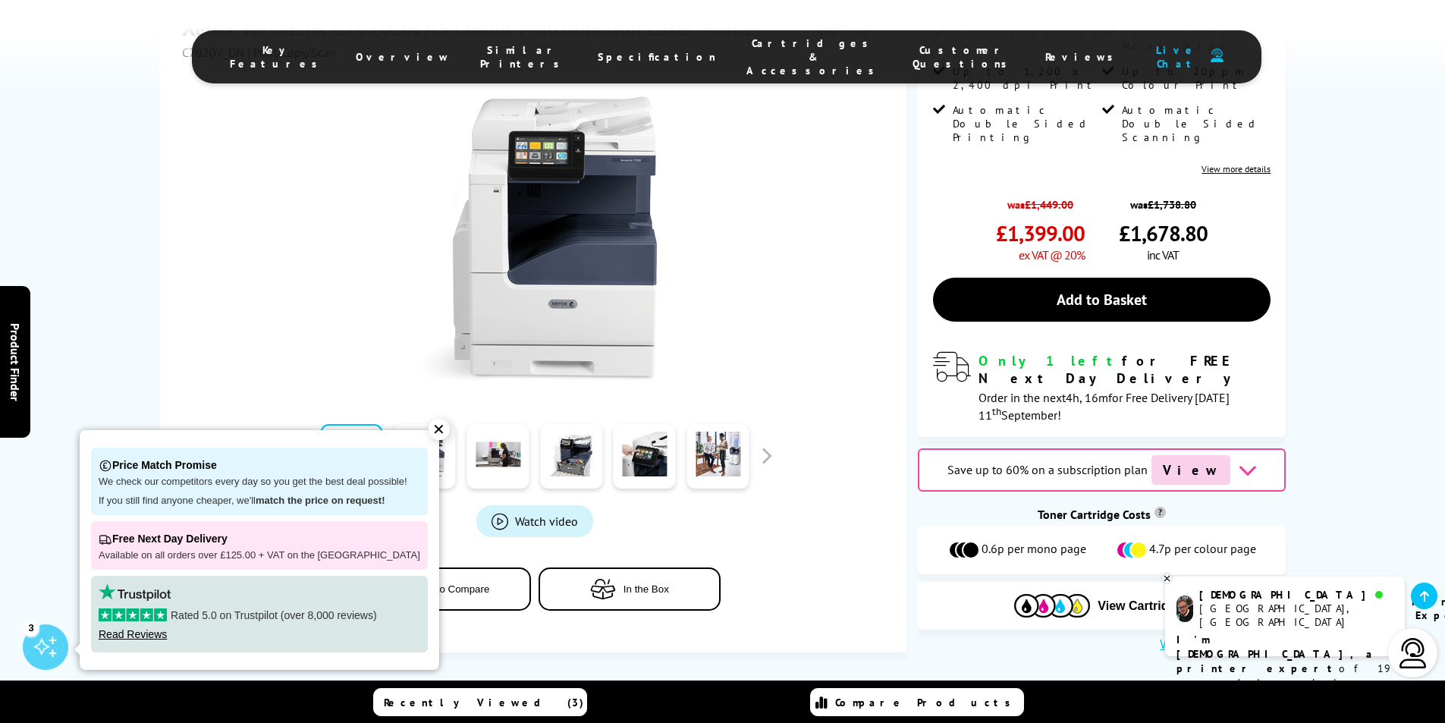
click at [306, 444] on button "button" at bounding box center [303, 455] width 23 height 23
click at [548, 424] on link at bounding box center [571, 456] width 62 height 64
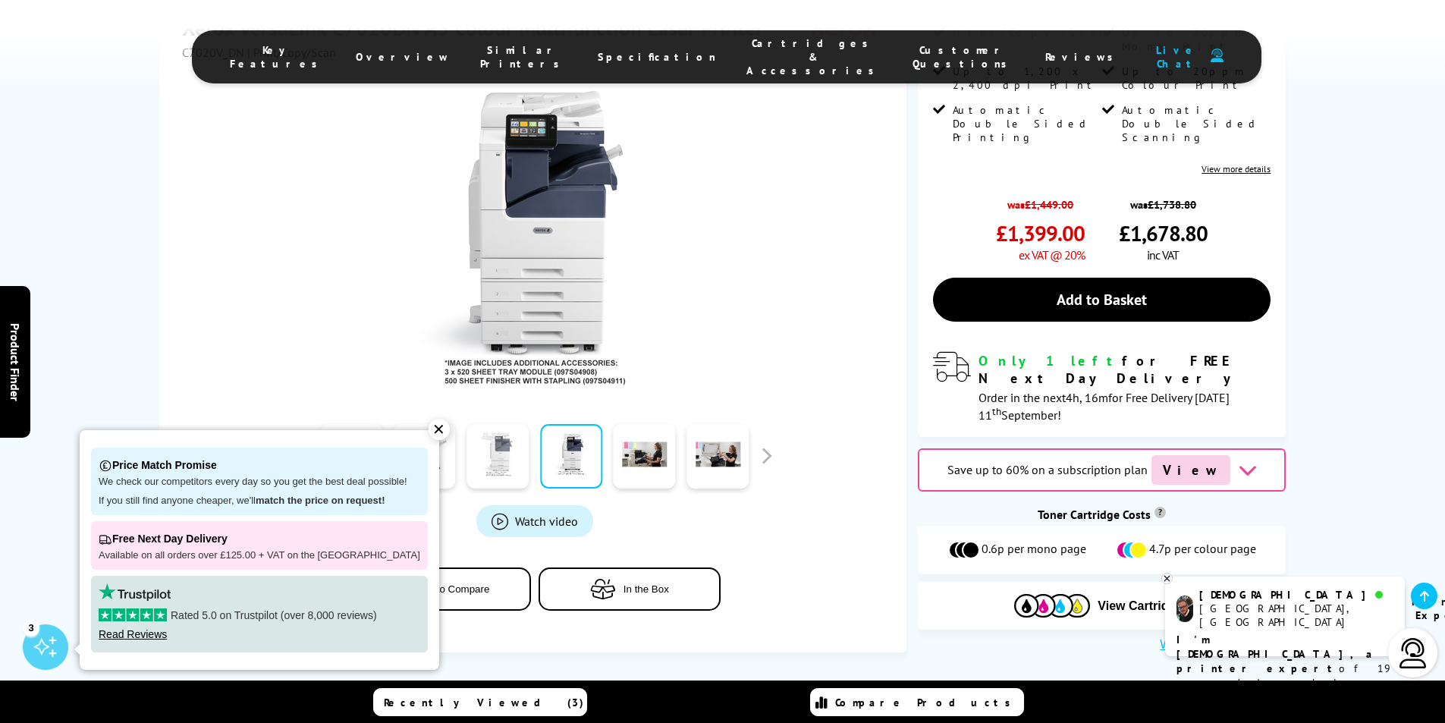
click at [524, 424] on link at bounding box center [497, 456] width 62 height 64
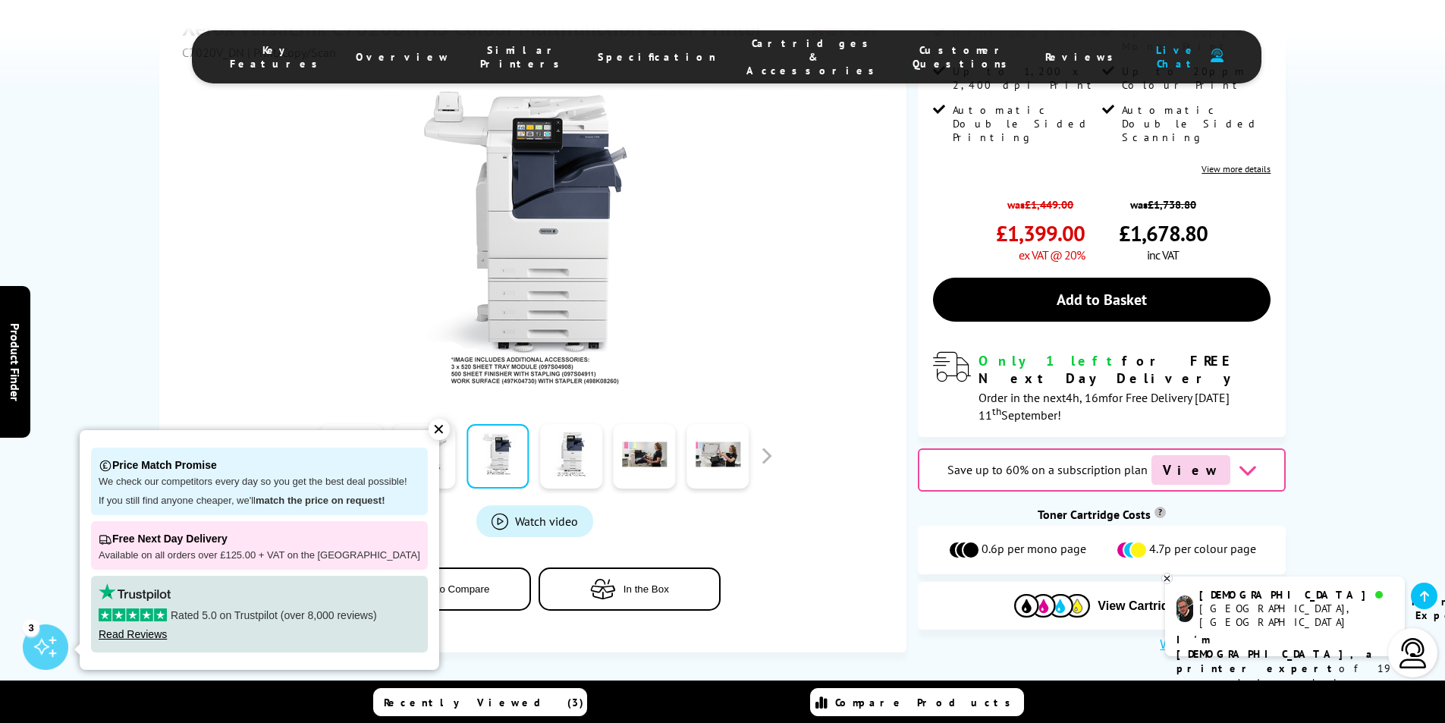
scroll to position [307, 0]
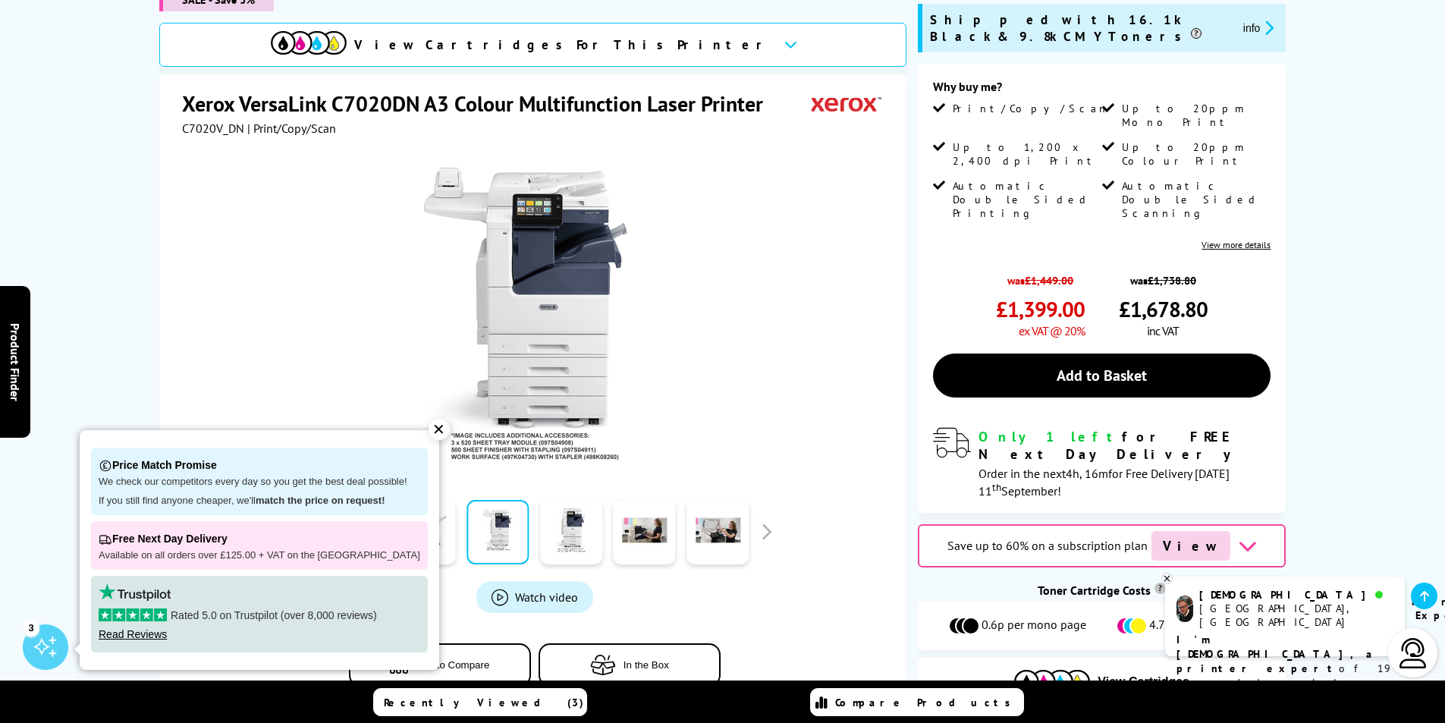
click at [429, 431] on div "✕" at bounding box center [439, 429] width 21 height 21
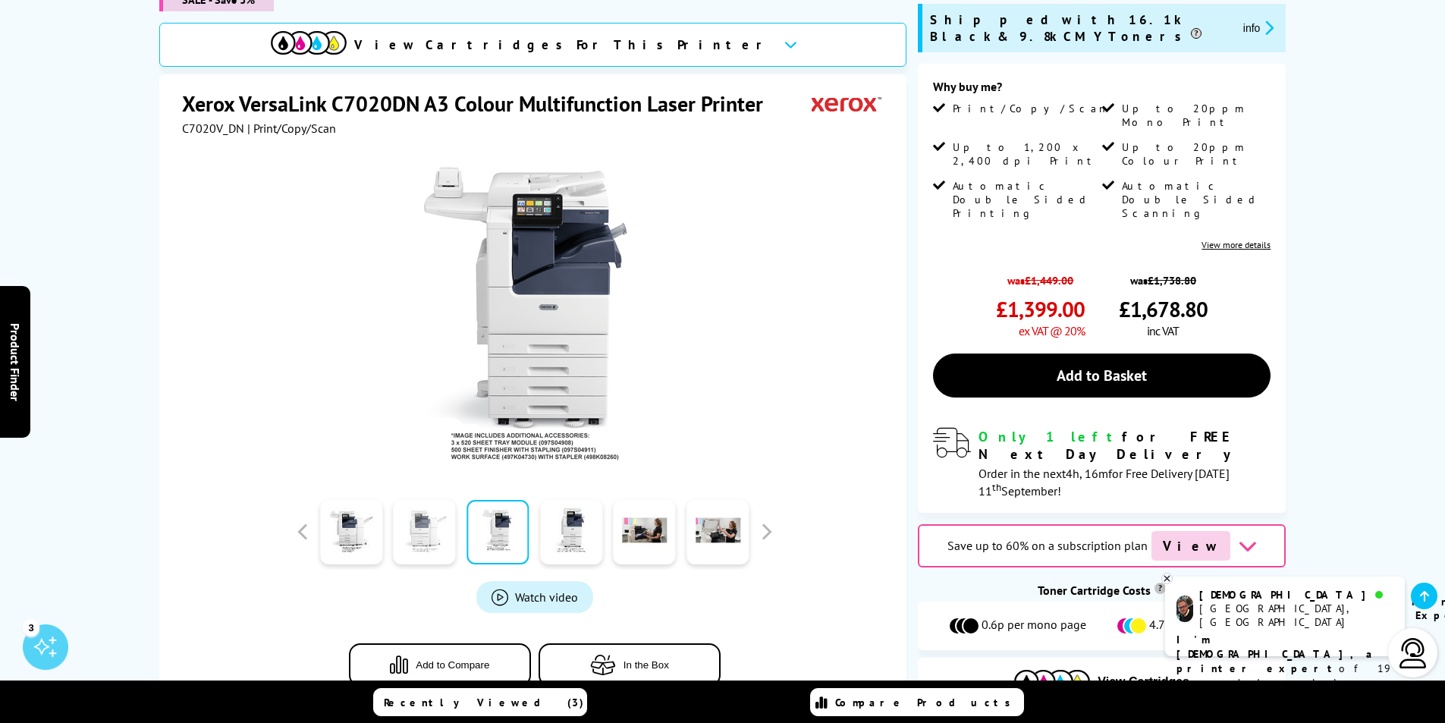
click at [440, 500] on link at bounding box center [425, 532] width 62 height 64
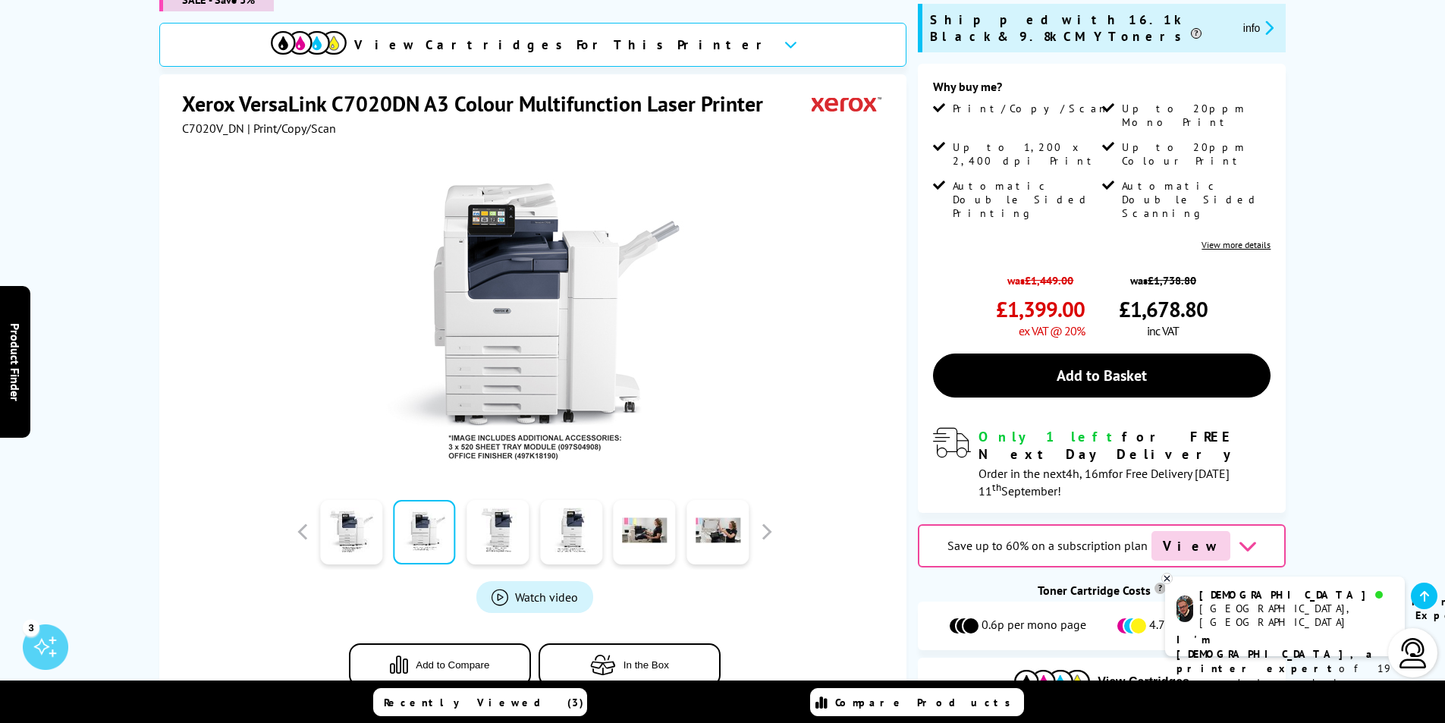
click at [316, 494] on div at bounding box center [352, 532] width 74 height 76
click at [300, 520] on button "button" at bounding box center [303, 531] width 23 height 23
click at [353, 500] on link at bounding box center [351, 532] width 62 height 64
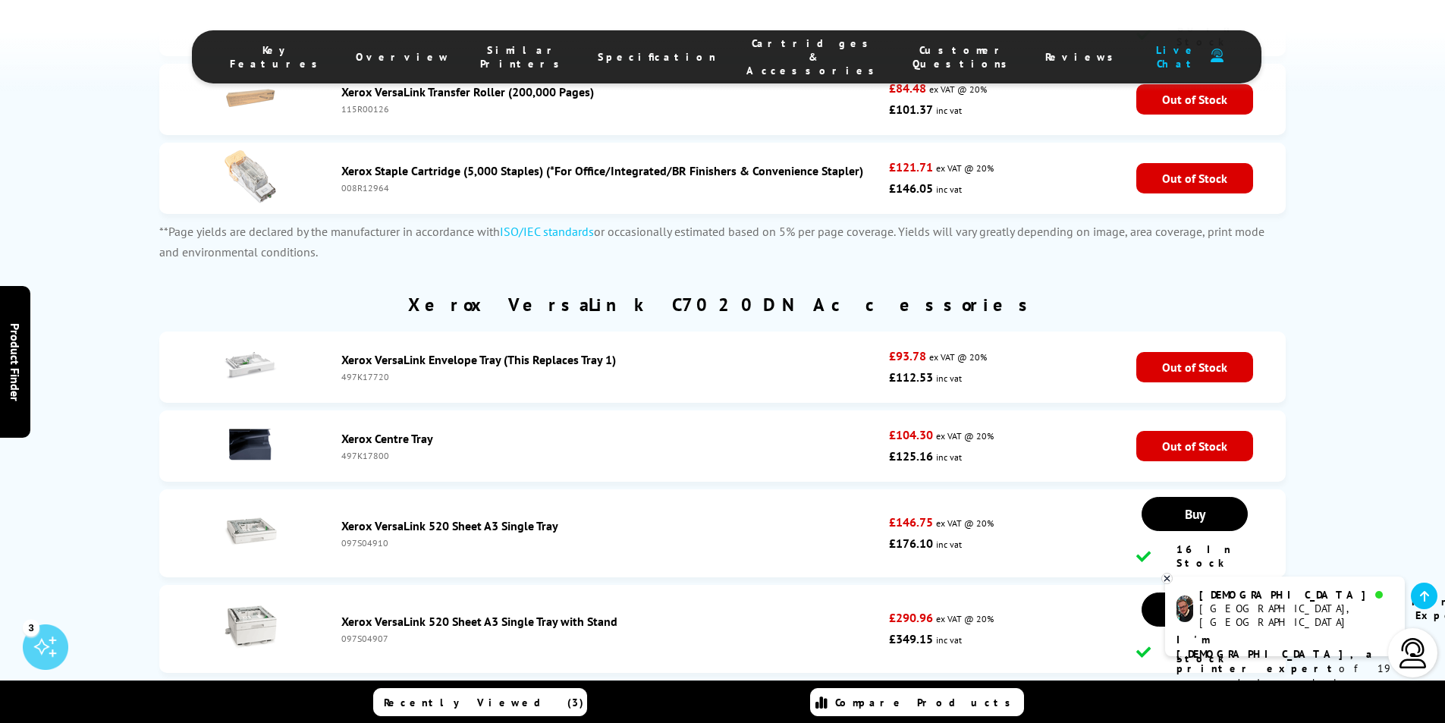
scroll to position [7361, 0]
